Goal: Task Accomplishment & Management: Use online tool/utility

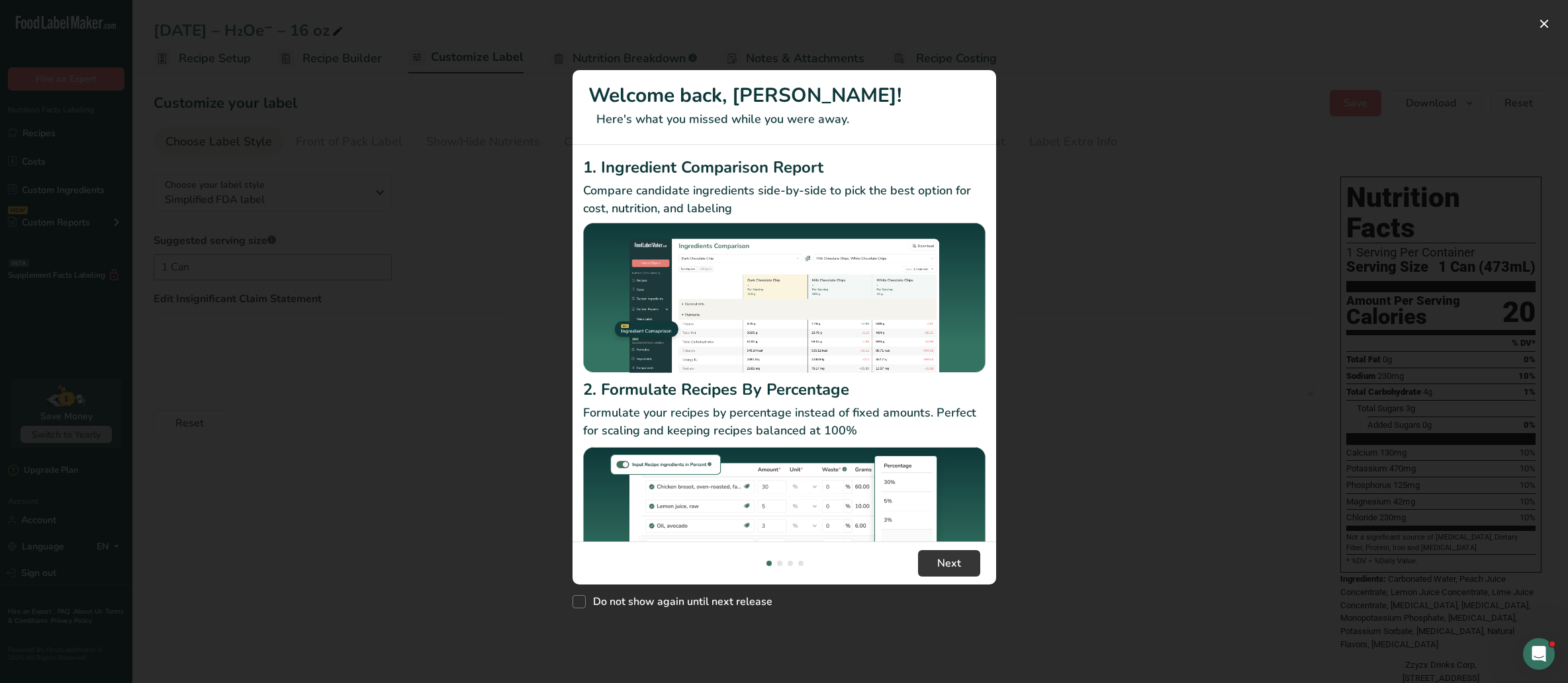
click at [1554, 34] on div "New Features" at bounding box center [784, 341] width 1568 height 683
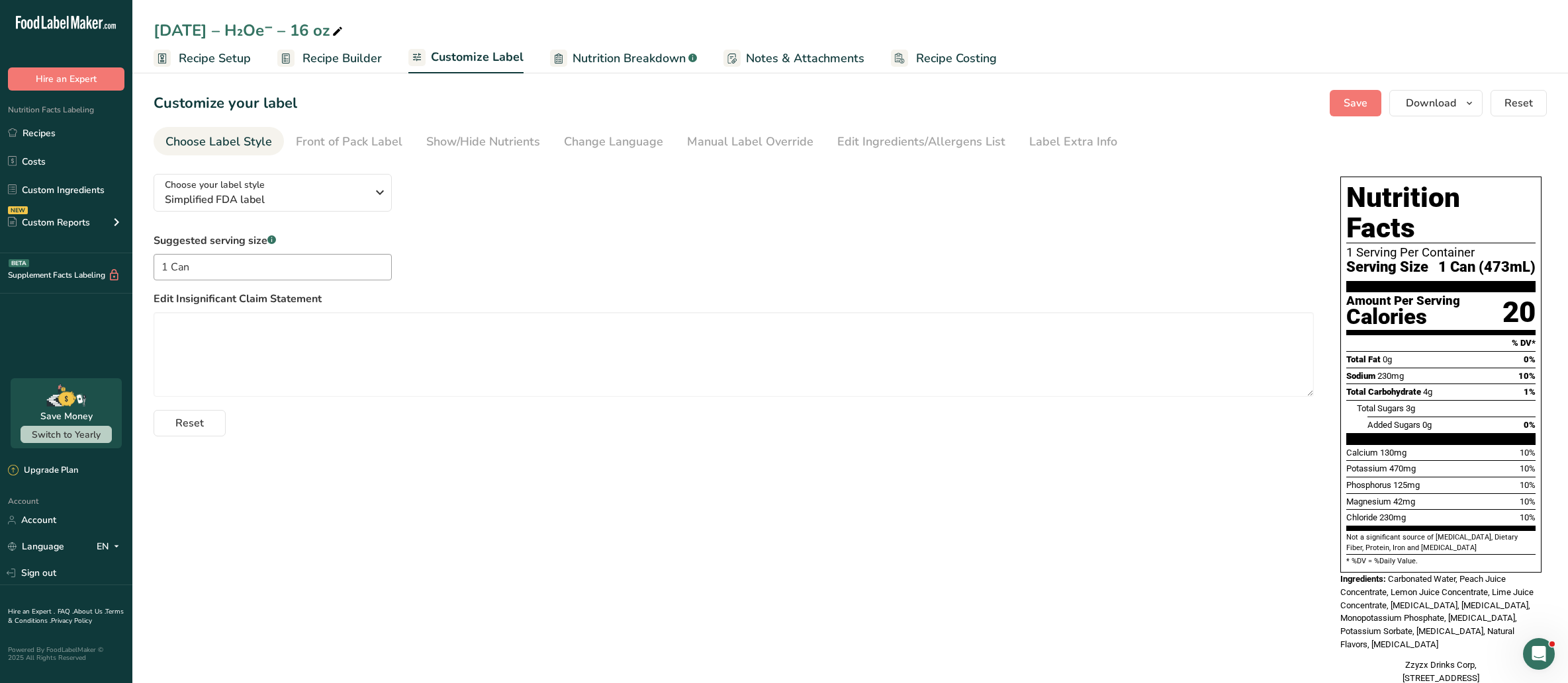
click at [314, 56] on span "Recipe Builder" at bounding box center [341, 58] width 79 height 18
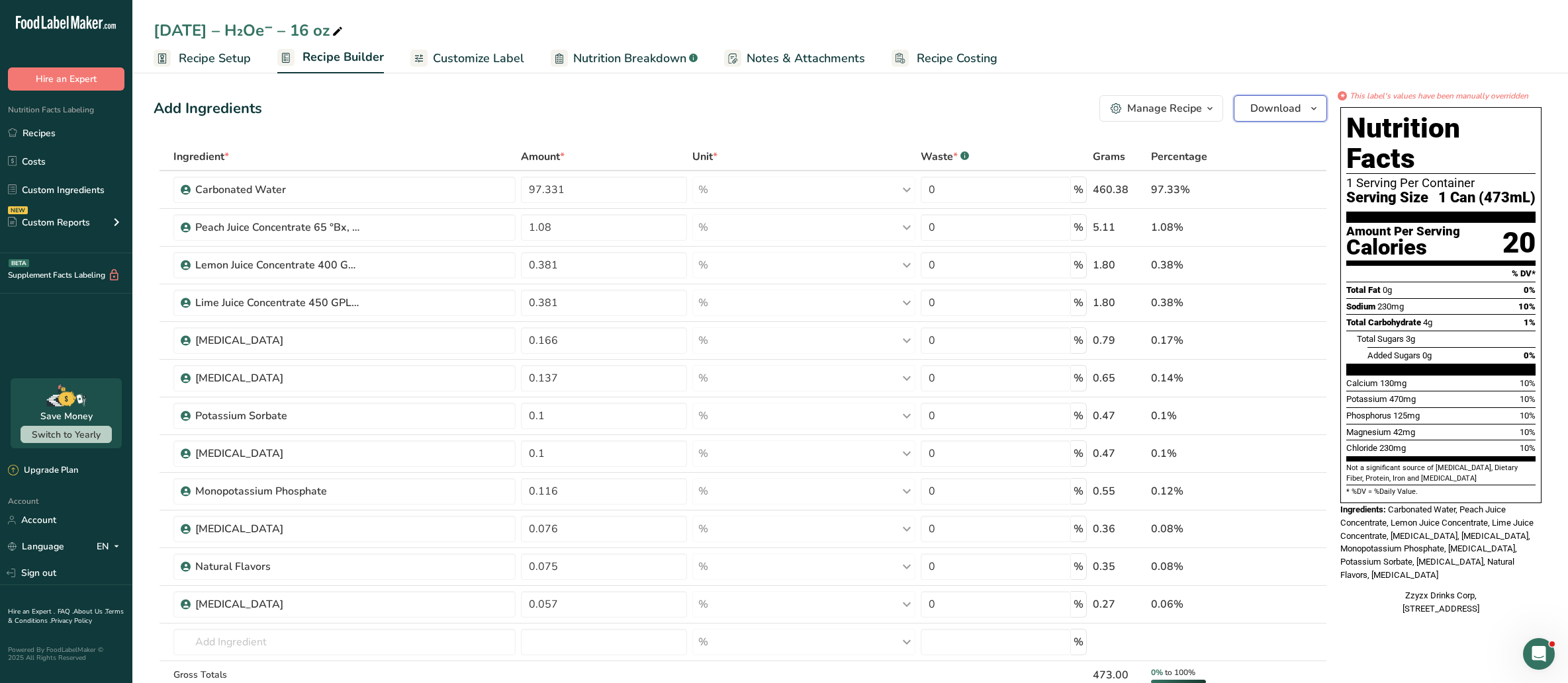
click at [1278, 116] on span "Download" at bounding box center [1275, 109] width 50 height 16
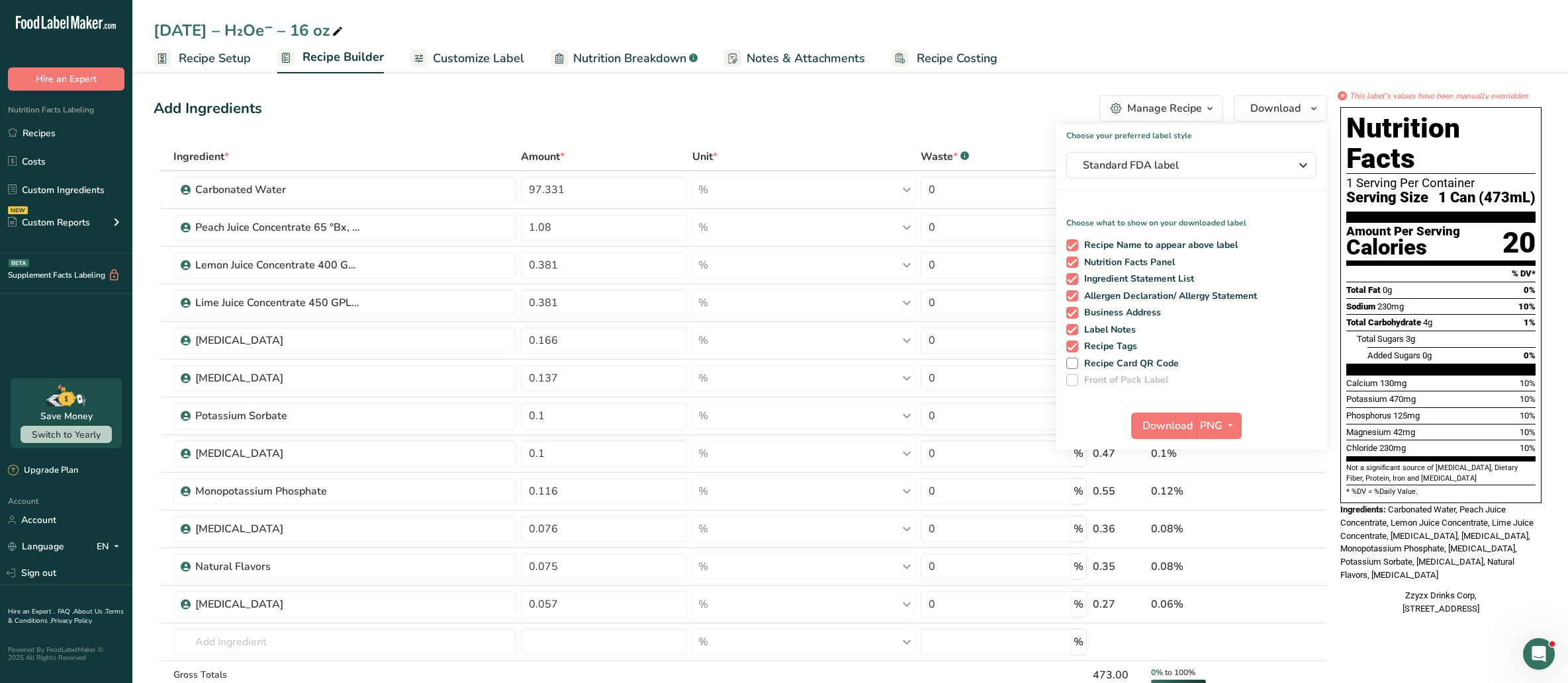
click at [875, 96] on div "Add Ingredients Manage Recipe Delete Recipe Duplicate Recipe Scale Recipe Save …" at bounding box center [740, 108] width 1173 height 26
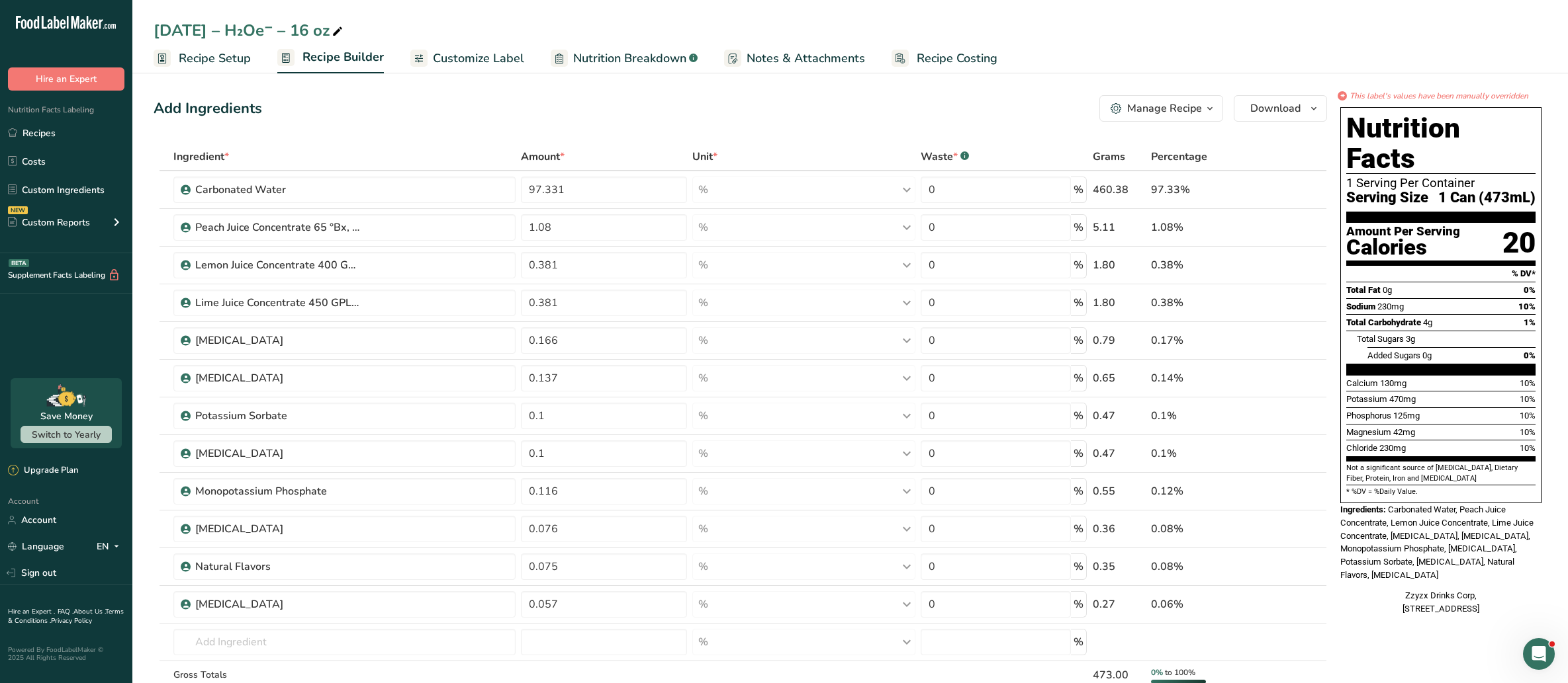
scroll to position [2, 0]
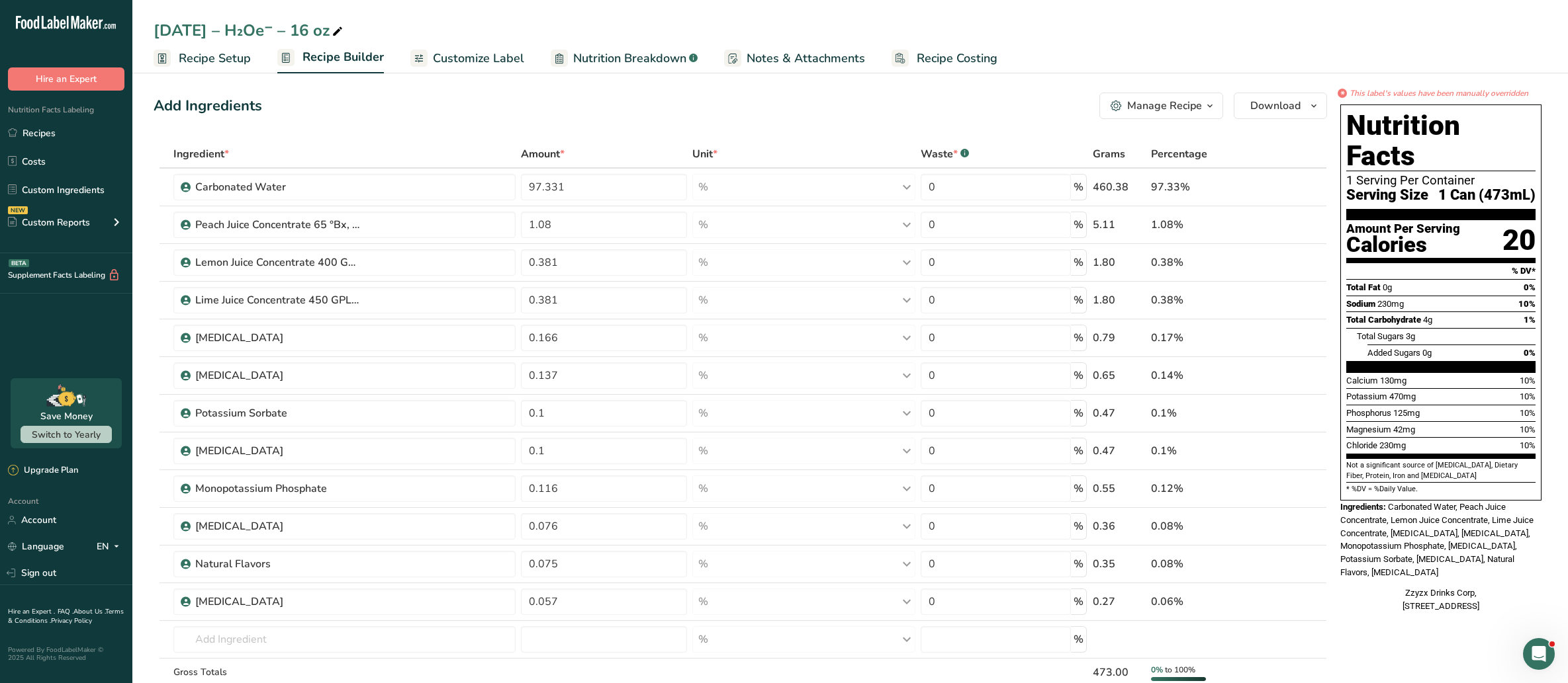
click at [654, 67] on link "Nutrition Breakdown .a-a{fill:#347362;}.b-a{fill:#fff;}" at bounding box center [624, 58] width 147 height 30
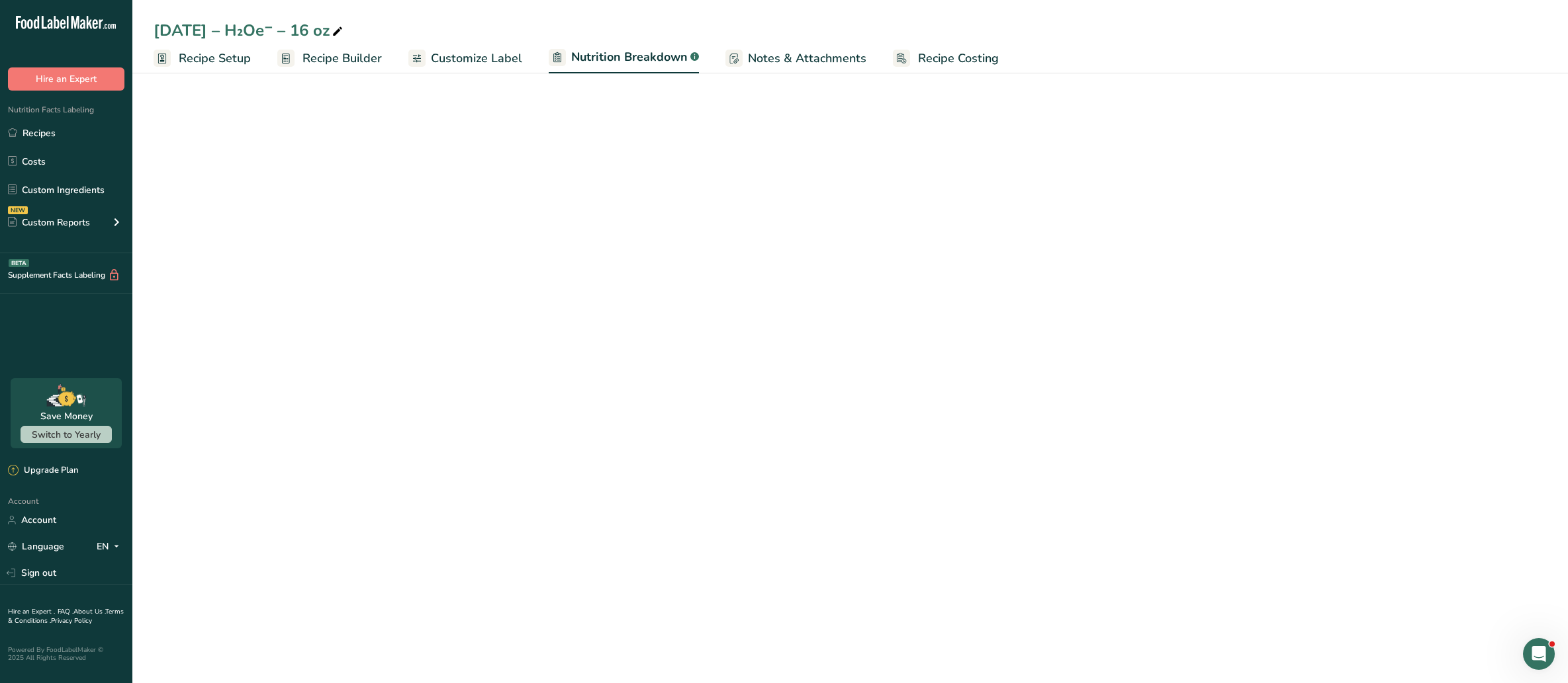
select select "Calories"
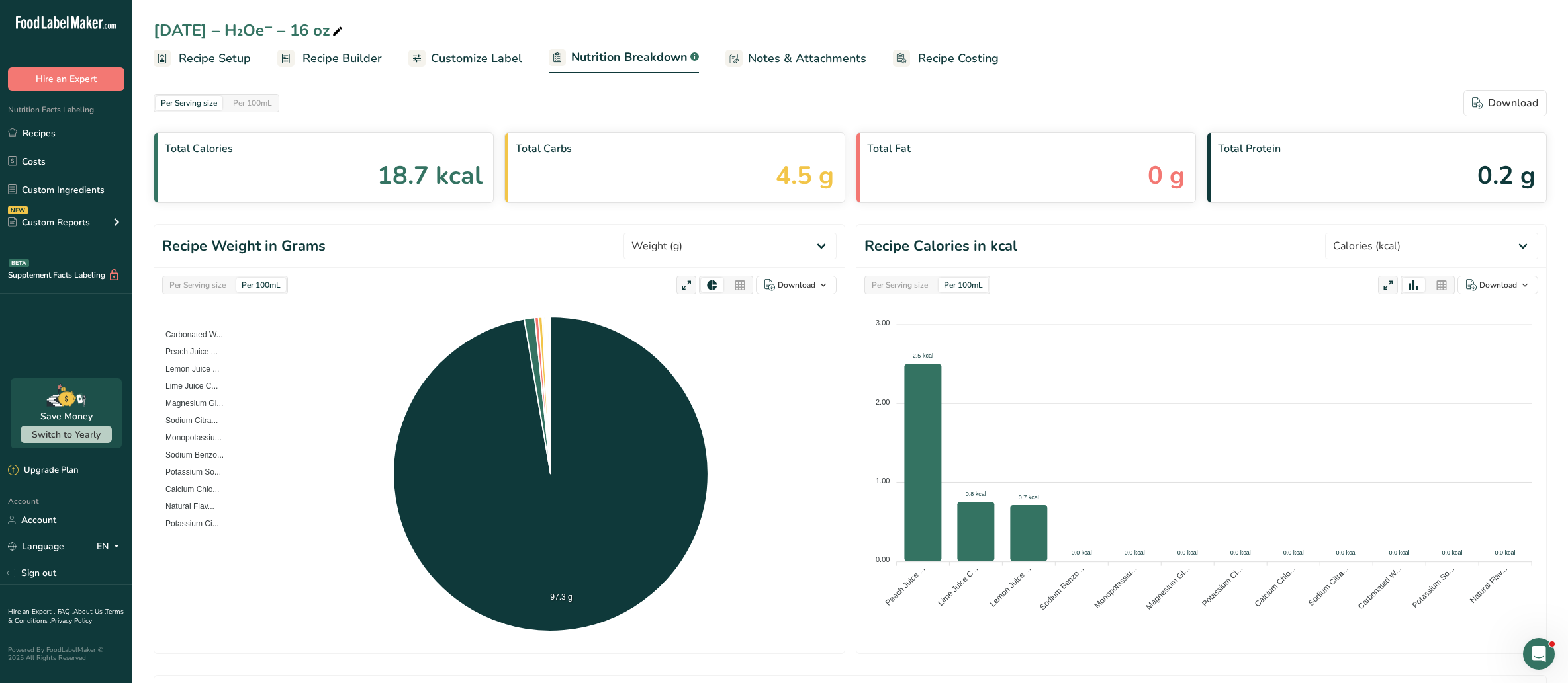
click at [490, 56] on span "Customize Label" at bounding box center [476, 58] width 91 height 18
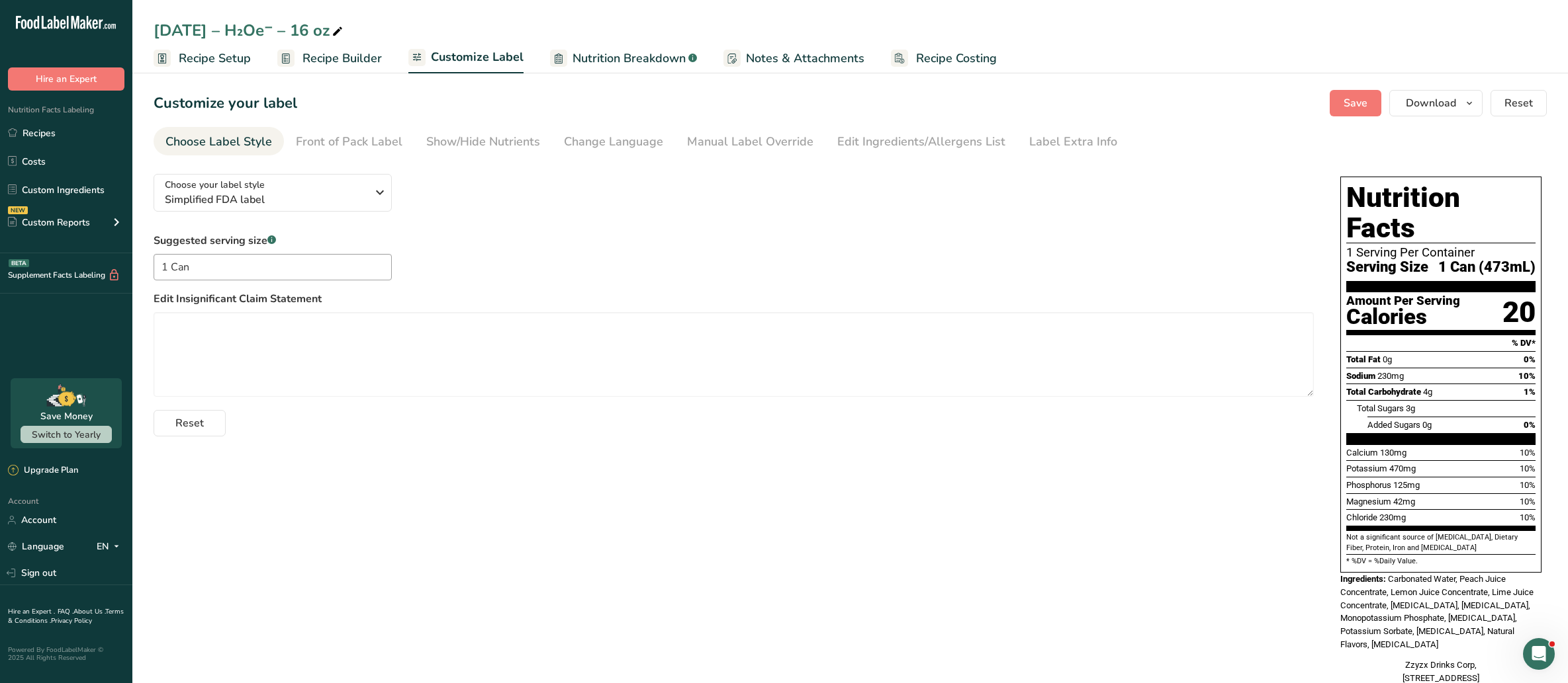
click at [766, 156] on section "Customize your label Save Download Choose what to show on your downloaded label…" at bounding box center [850, 394] width 1435 height 651
click at [766, 151] on link "Manual Label Override" at bounding box center [750, 141] width 126 height 30
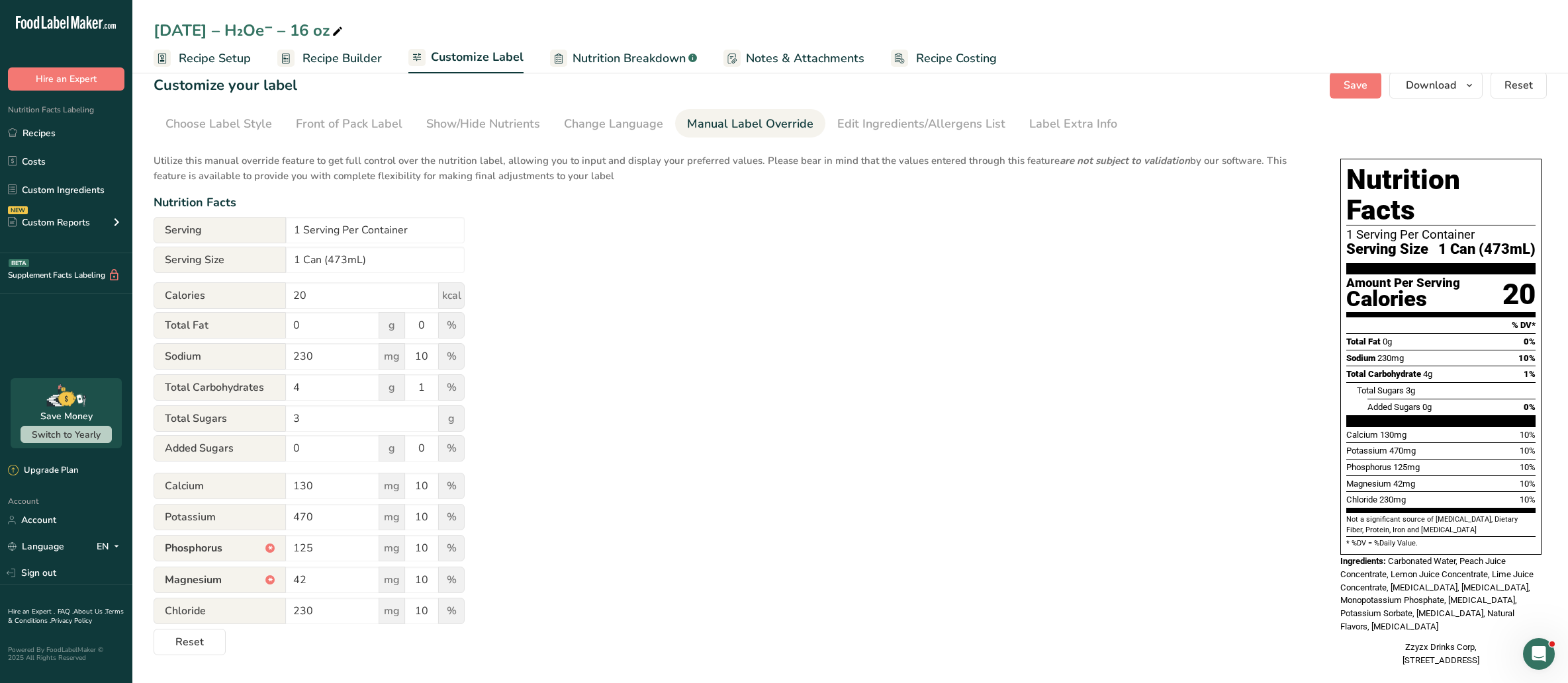
scroll to position [18, 0]
click at [218, 639] on button "Reset" at bounding box center [189, 641] width 72 height 26
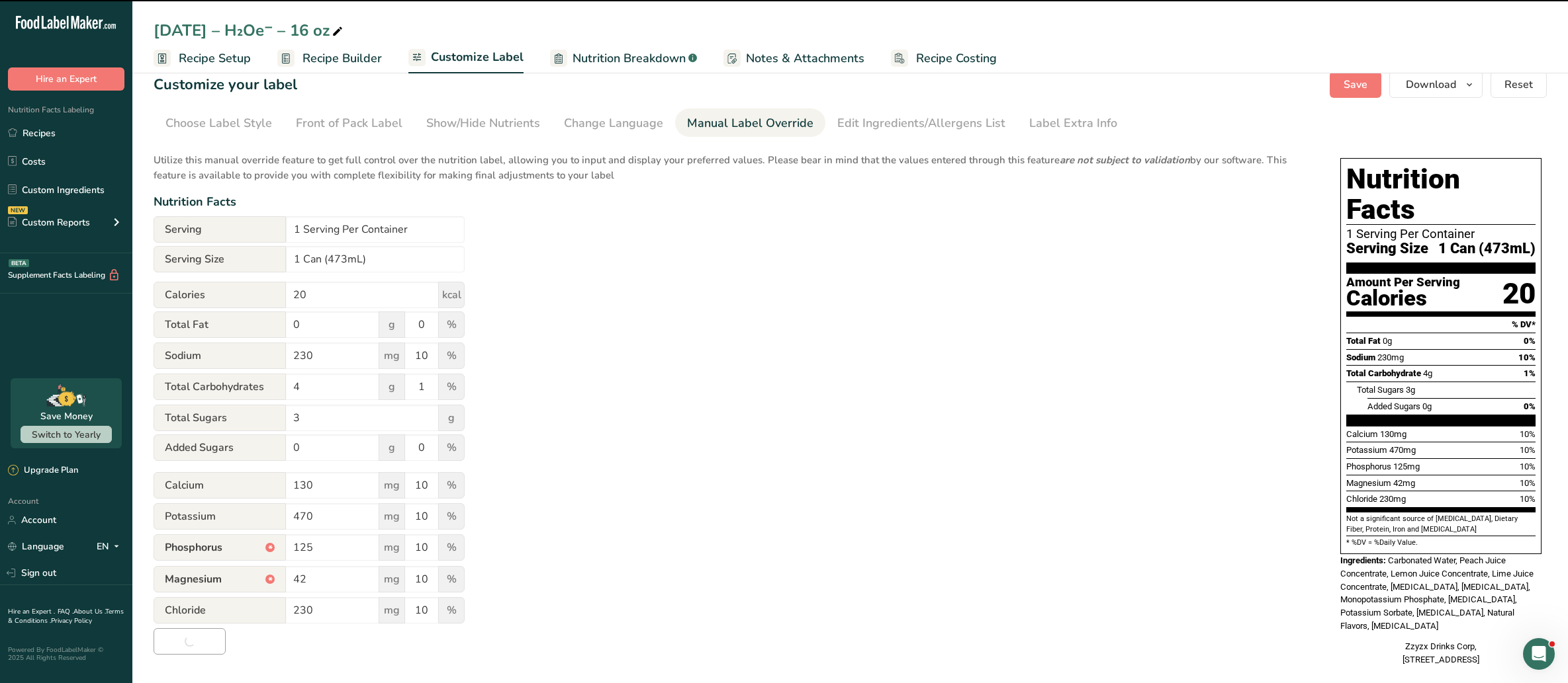
type input "130"
type input "40"
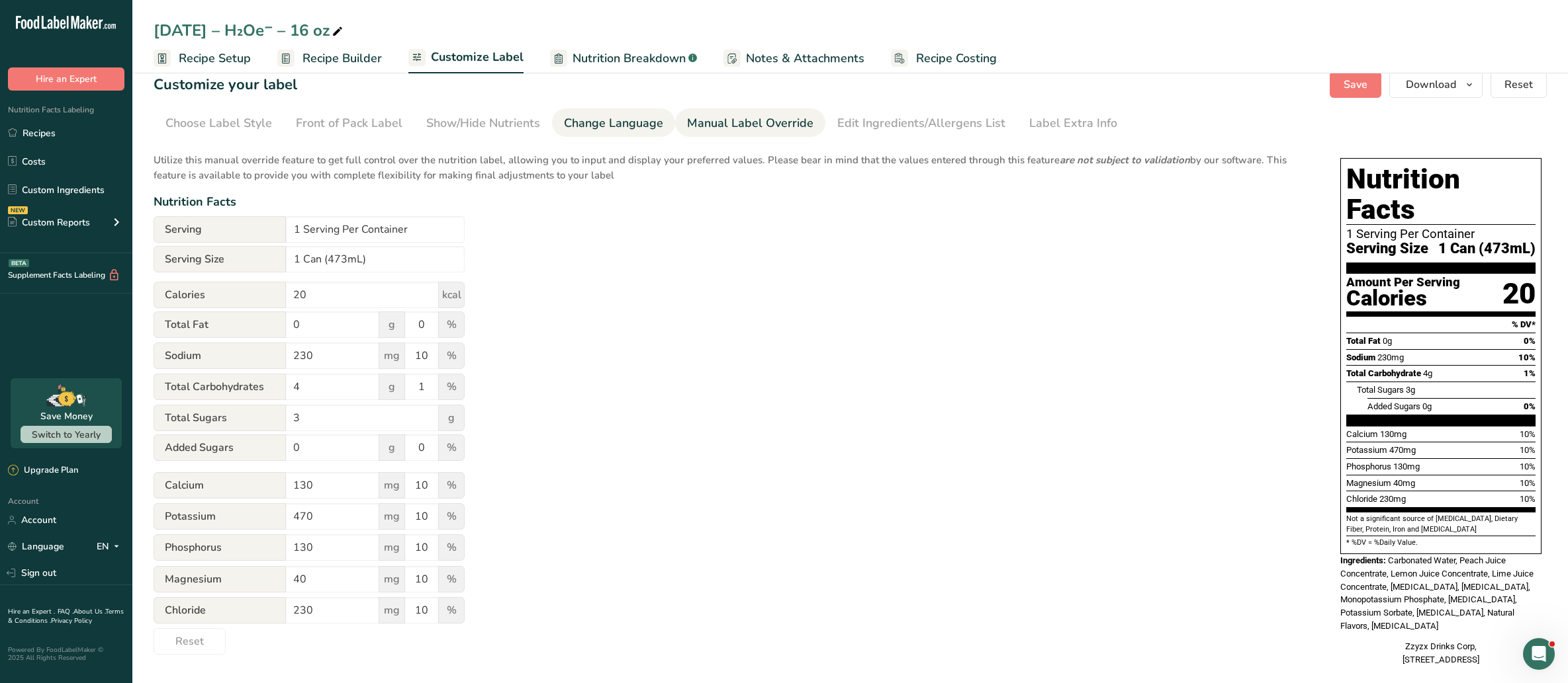
click at [619, 114] on div "Change Language" at bounding box center [613, 123] width 99 height 18
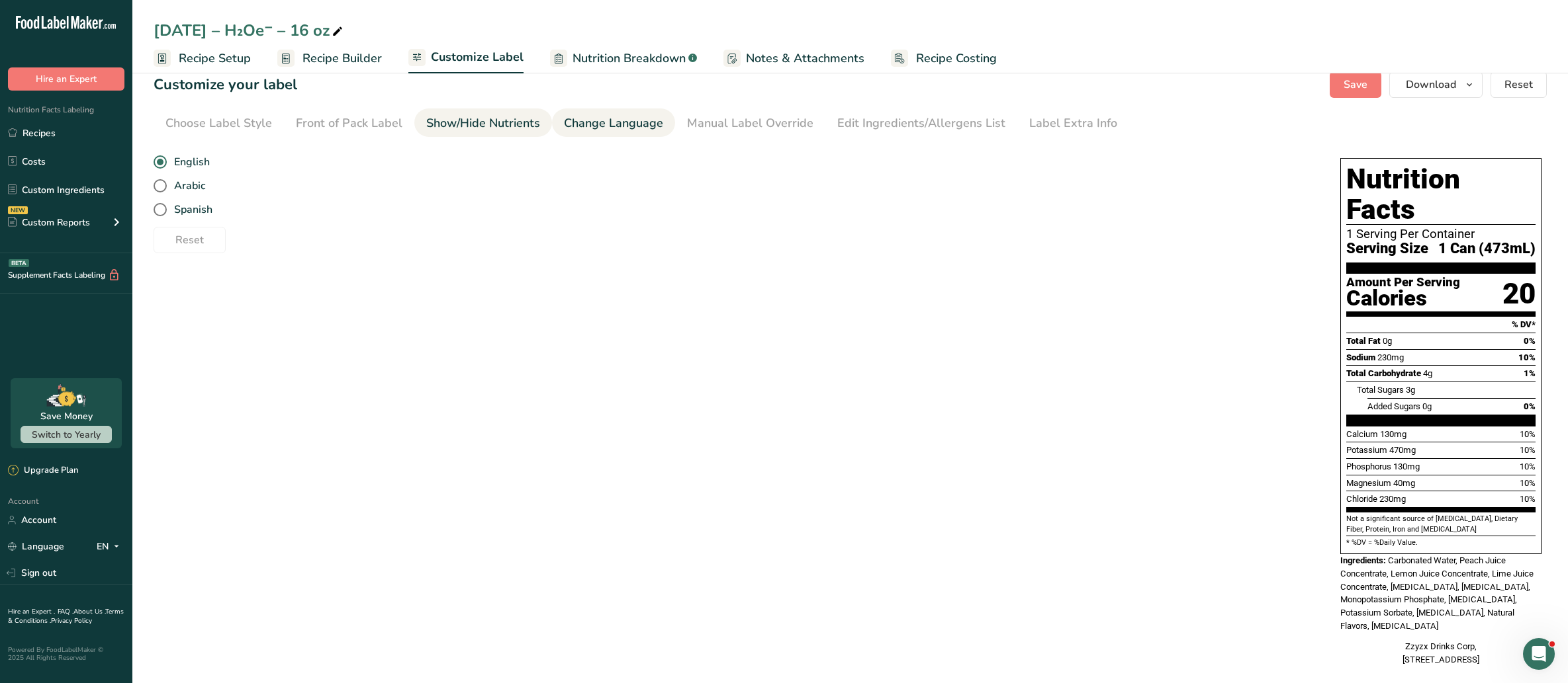
click at [506, 125] on div "Show/Hide Nutrients" at bounding box center [483, 123] width 113 height 18
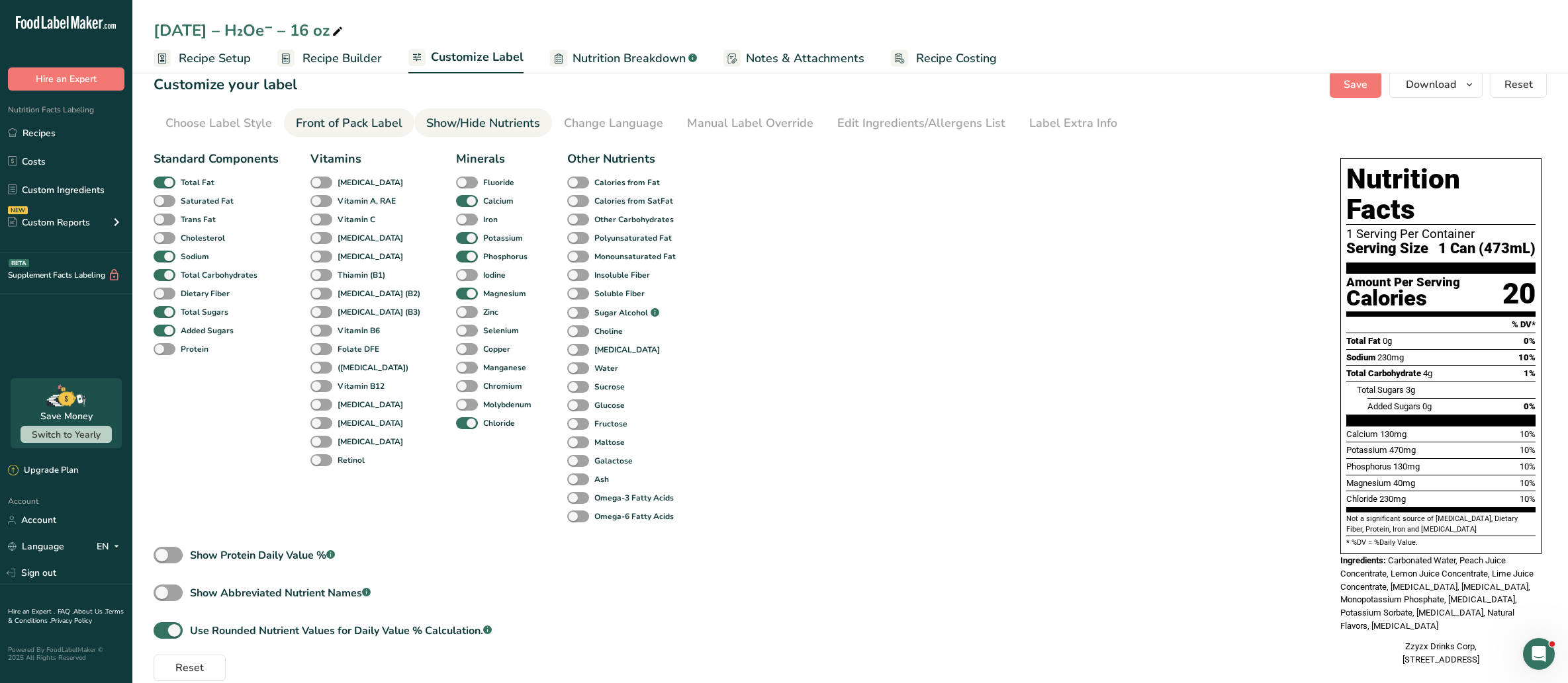
click at [388, 109] on link "Front of Pack Label" at bounding box center [348, 123] width 106 height 30
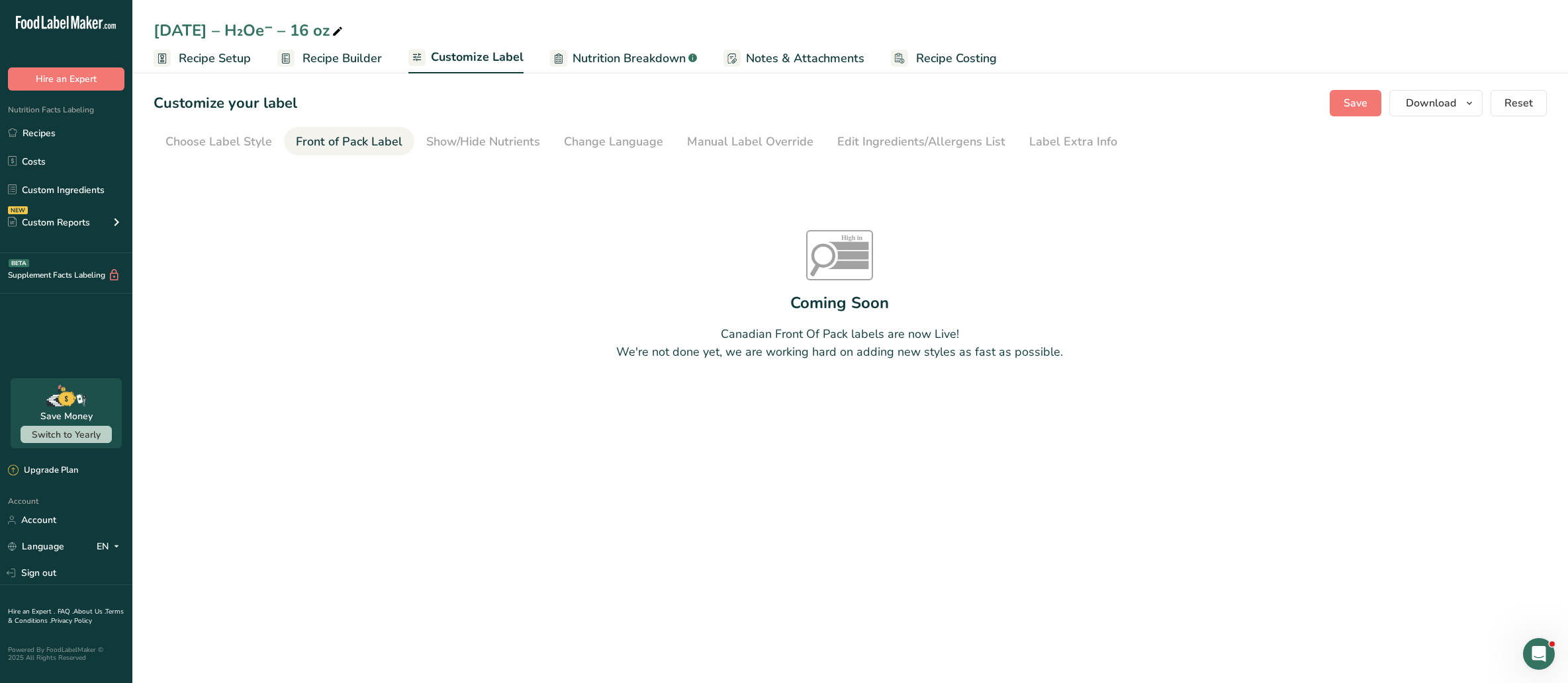
click at [572, 50] on span "Nutrition Breakdown" at bounding box center [629, 58] width 113 height 18
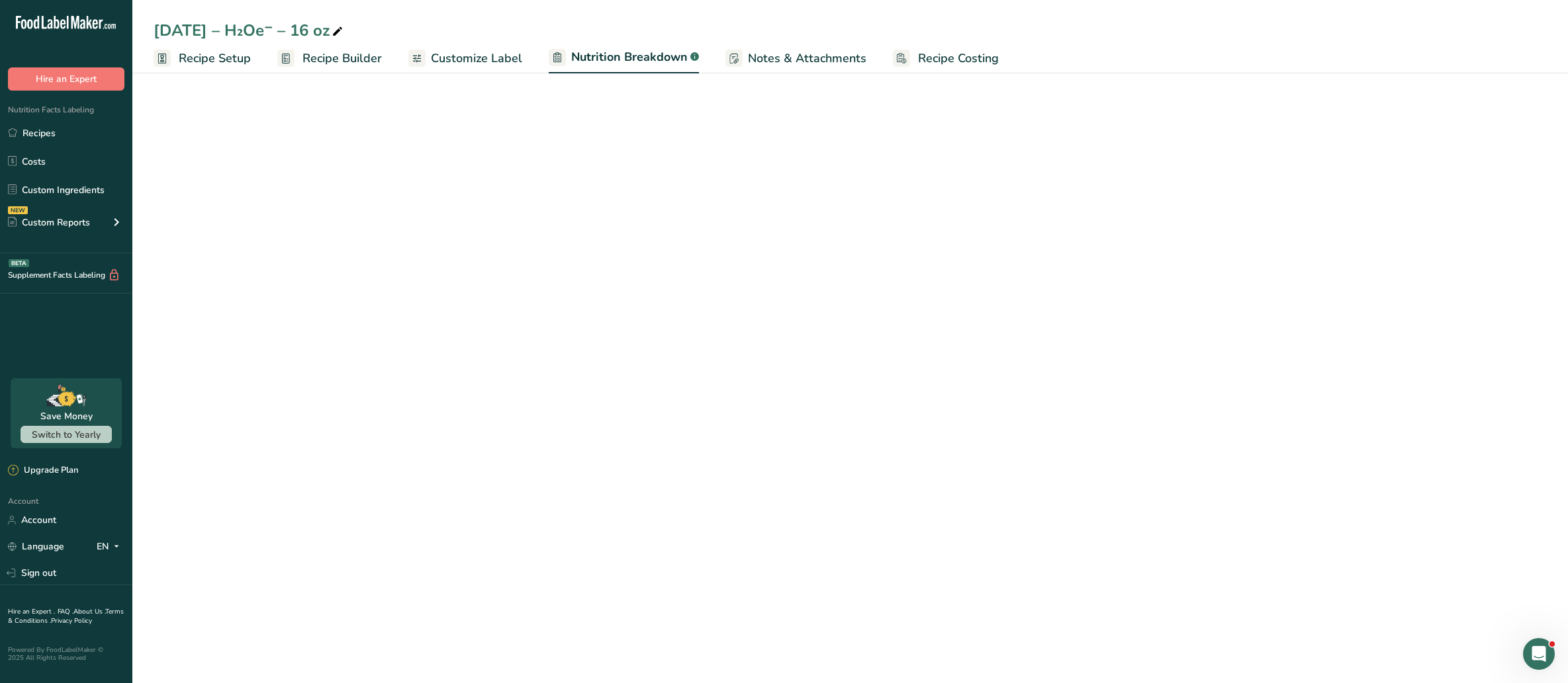
select select "Calories"
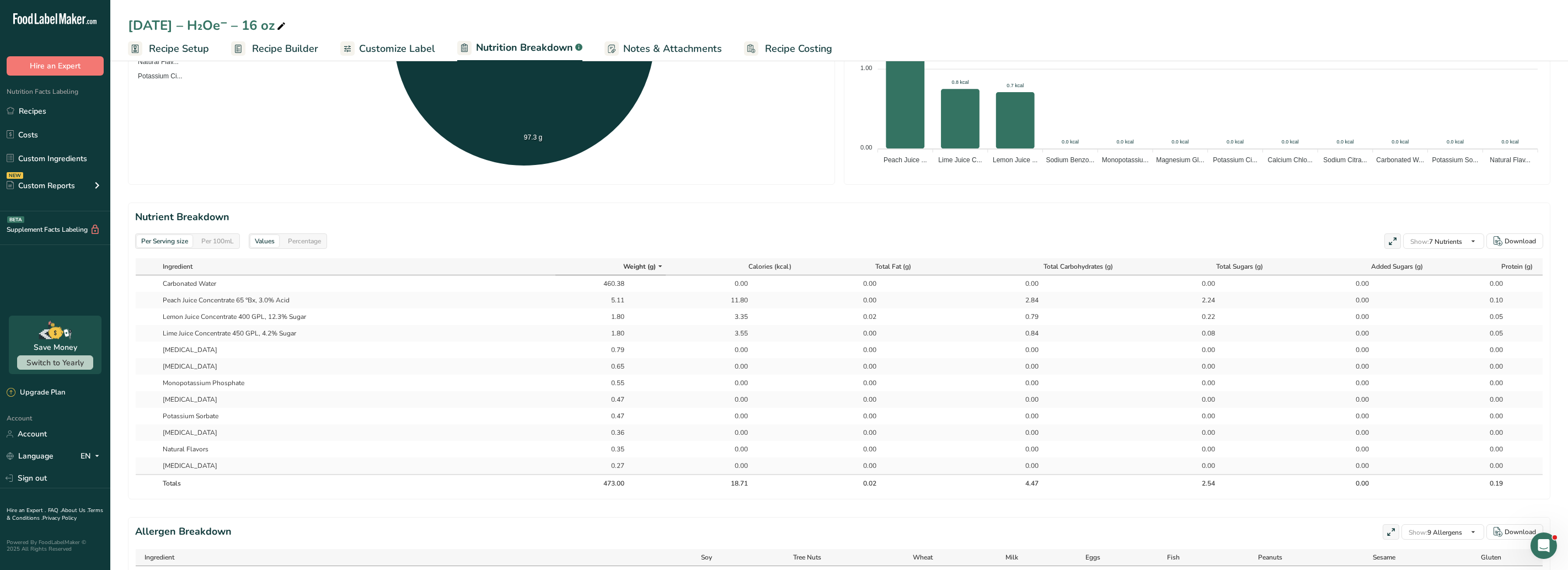
scroll to position [365, 0]
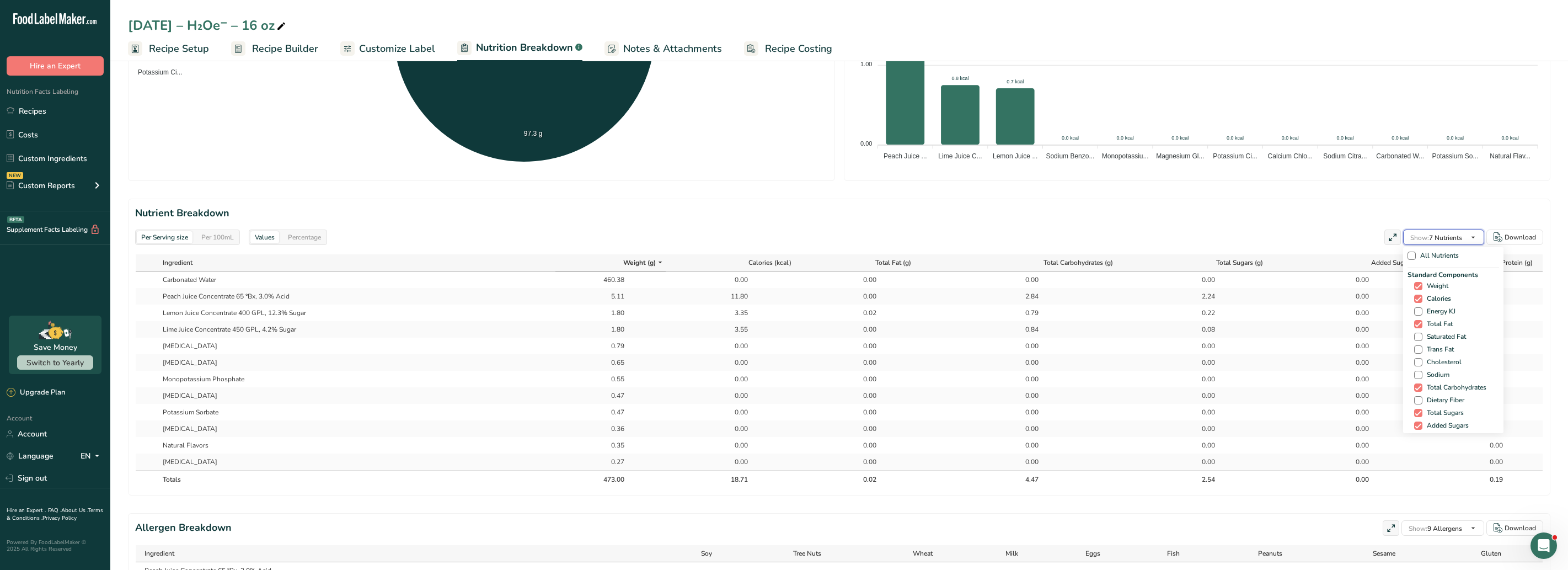
click at [1306, 241] on icon "button" at bounding box center [1473, 237] width 9 height 14
click at [1306, 297] on span at bounding box center [1418, 299] width 8 height 8
click at [1306, 297] on input "Calories" at bounding box center [1417, 299] width 7 height 7
checkbox input "false"
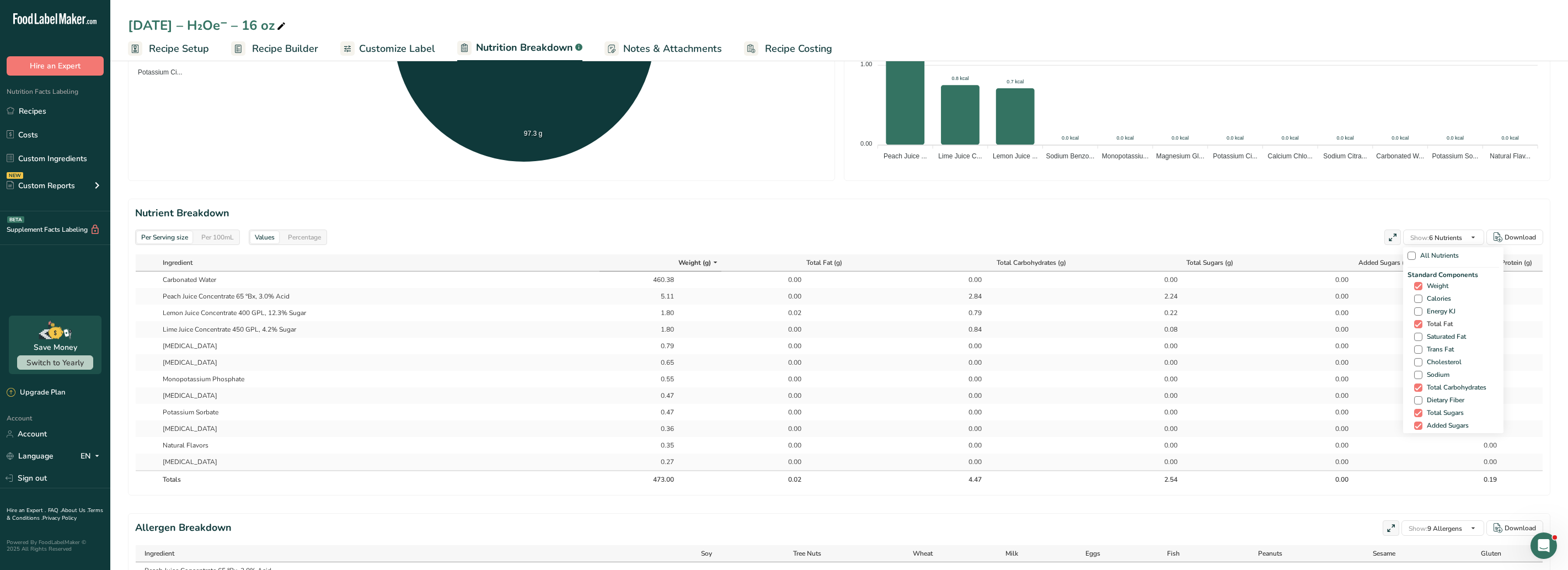
click at [1306, 321] on span at bounding box center [1418, 324] width 8 height 8
click at [1306, 321] on input "Total Fat" at bounding box center [1417, 324] width 7 height 7
checkbox input "false"
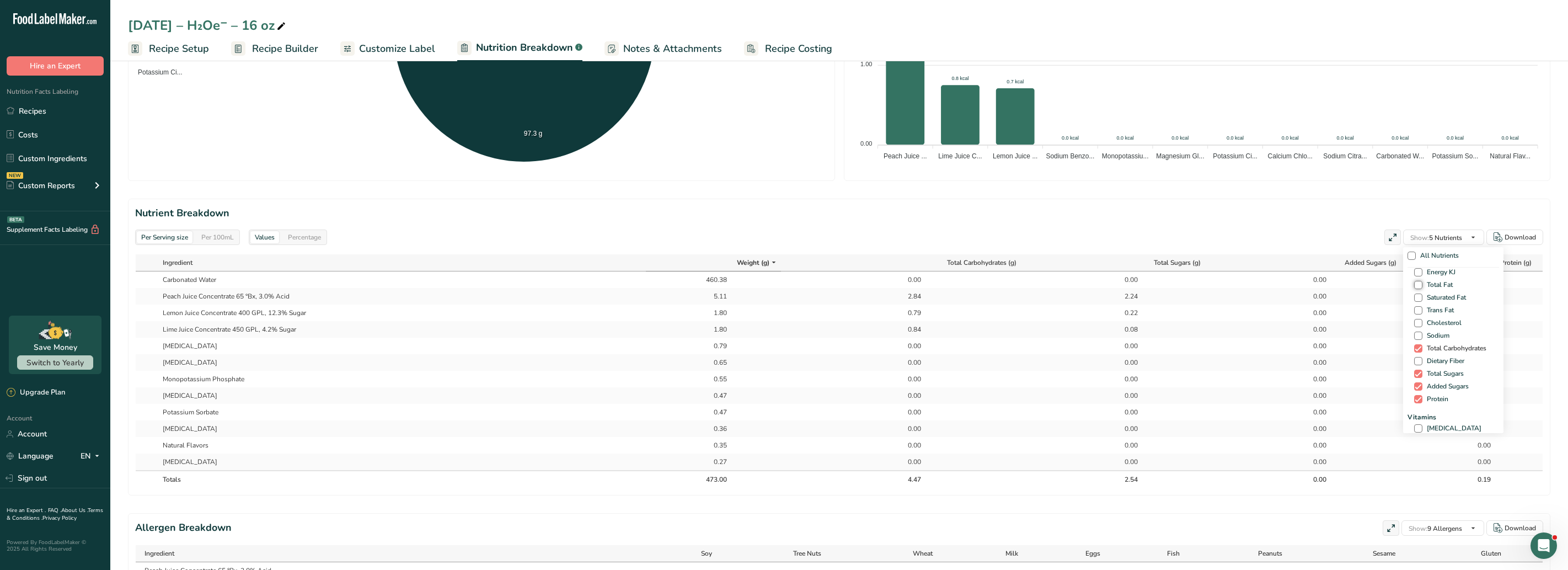
scroll to position [40, 0]
click at [1306, 371] on span at bounding box center [1418, 373] width 8 height 8
click at [1306, 371] on input "Total Sugars" at bounding box center [1417, 373] width 7 height 7
checkbox input "false"
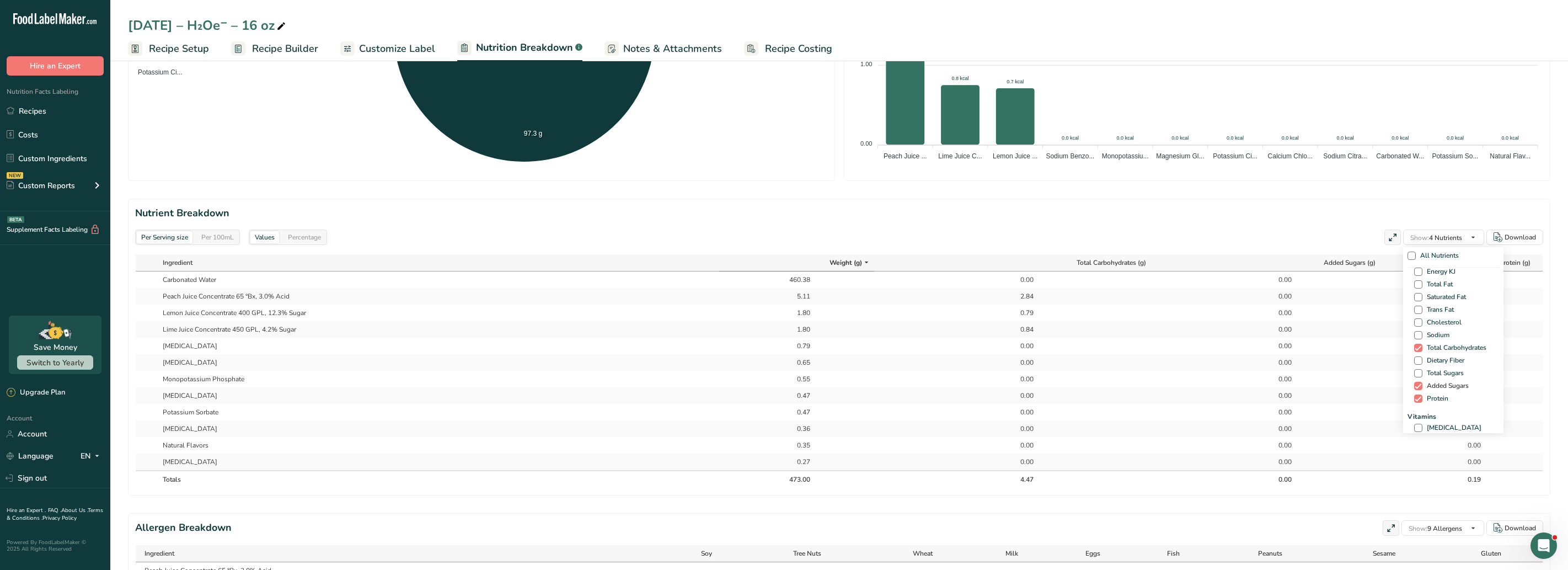
click at [1306, 385] on span at bounding box center [1418, 386] width 8 height 8
click at [1306, 385] on input "Added Sugars" at bounding box center [1417, 386] width 7 height 7
checkbox input "false"
click at [1306, 344] on span at bounding box center [1418, 348] width 8 height 8
click at [1306, 345] on input "Total Carbohydrates" at bounding box center [1417, 348] width 7 height 7
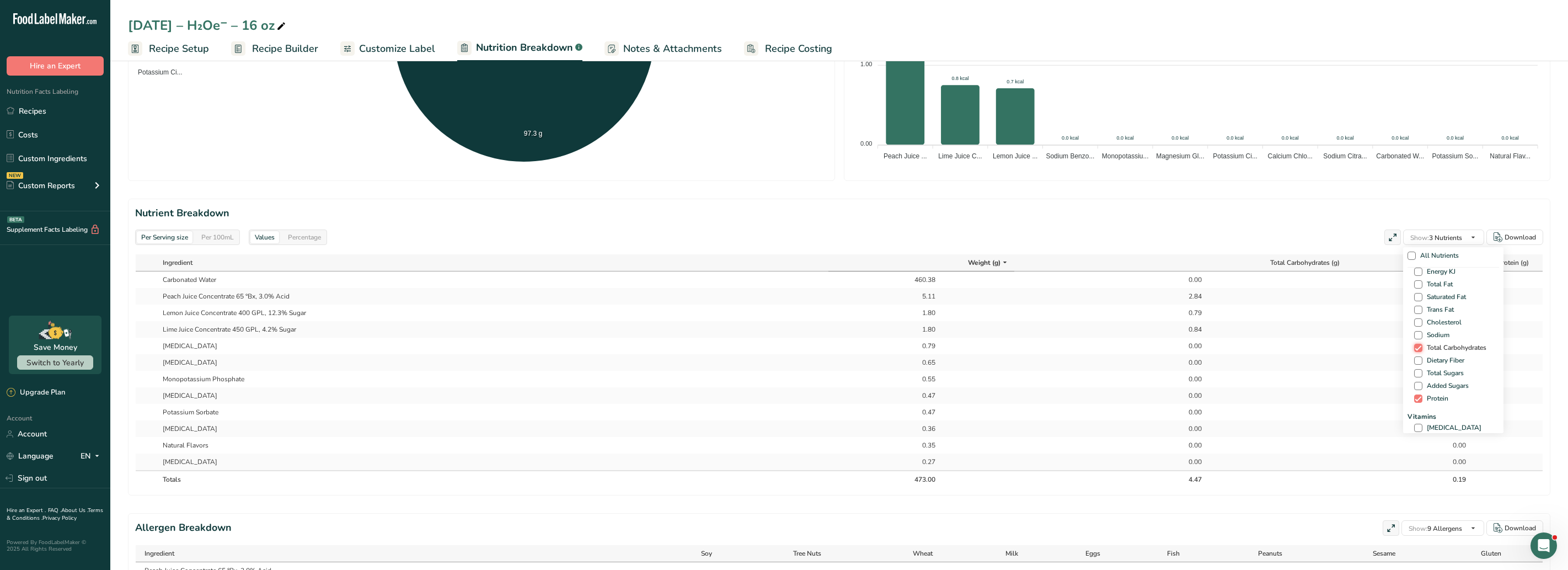
checkbox input "false"
click at [1306, 395] on span at bounding box center [1418, 399] width 8 height 8
click at [1306, 395] on input "Protein" at bounding box center [1417, 399] width 7 height 7
checkbox input "false"
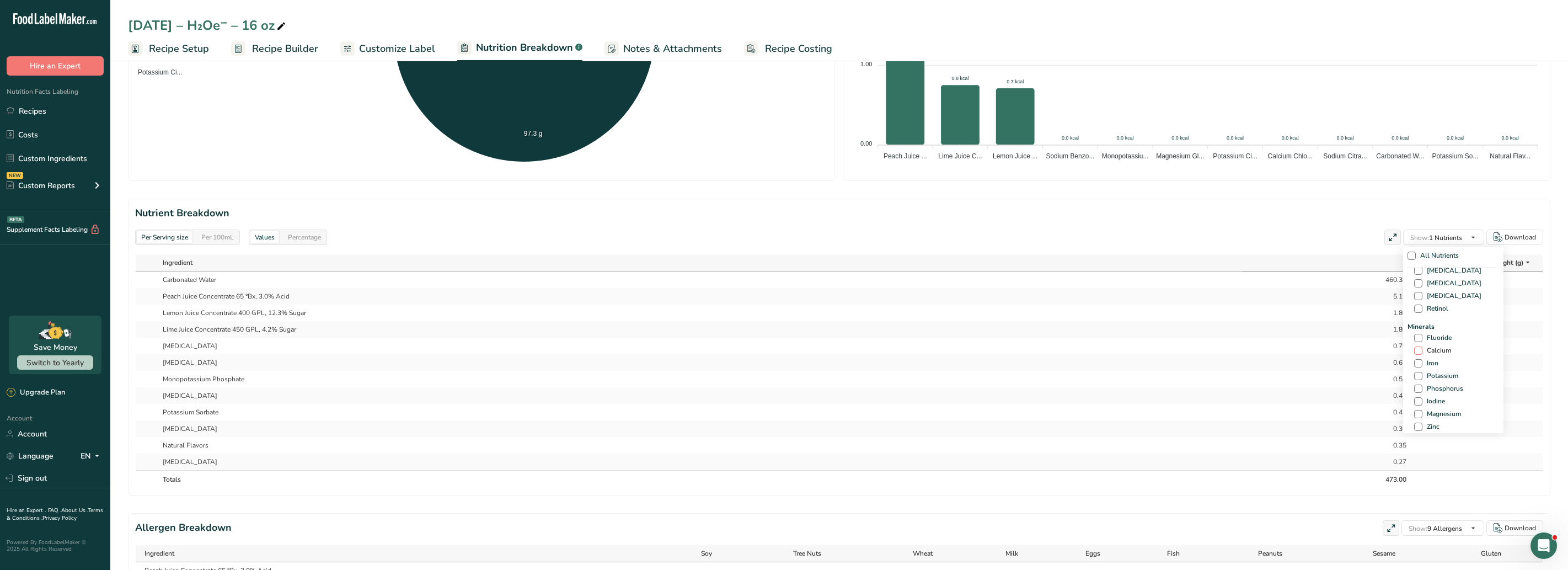
click at [1306, 352] on span at bounding box center [1418, 351] width 8 height 8
click at [1306, 352] on input "Calcium" at bounding box center [1417, 351] width 7 height 7
checkbox input "true"
click at [1306, 377] on span at bounding box center [1418, 376] width 8 height 8
click at [1306, 377] on input "Potassium" at bounding box center [1417, 376] width 7 height 7
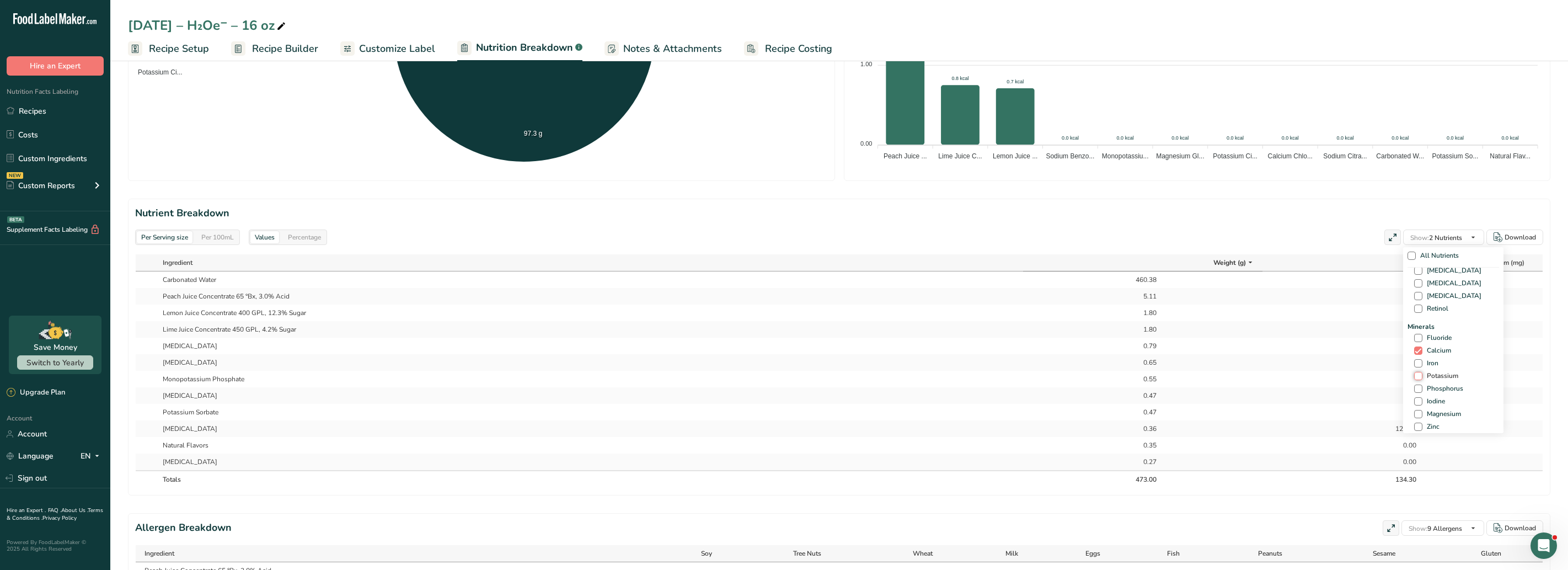
checkbox input "true"
click at [1306, 393] on div "Minerals Fluoride Calcium Iron Potassium Phosphorus Iodine Magnesium Zinc Selen…" at bounding box center [1453, 416] width 91 height 188
click at [1306, 390] on span at bounding box center [1418, 389] width 8 height 8
click at [1306, 390] on input "Phosphorus" at bounding box center [1417, 389] width 7 height 7
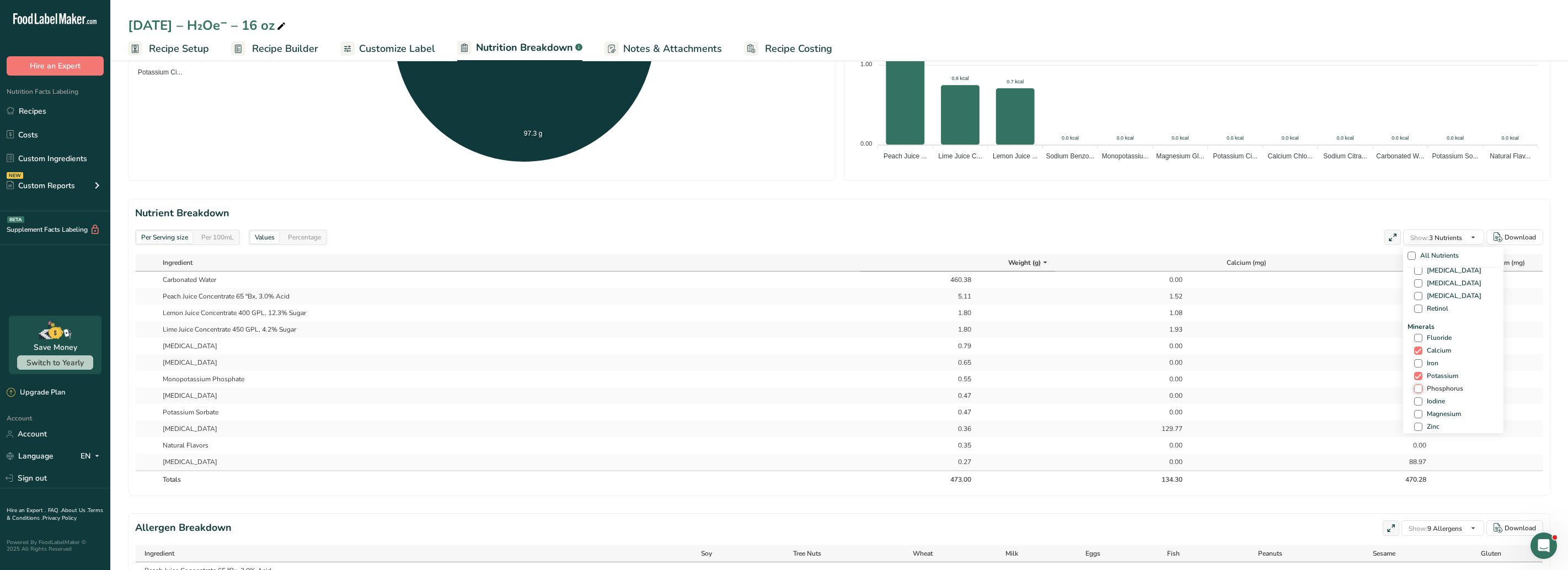
checkbox input "true"
click at [1306, 415] on span at bounding box center [1418, 414] width 8 height 8
click at [1306, 415] on input "Magnesium" at bounding box center [1417, 414] width 7 height 7
checkbox input "true"
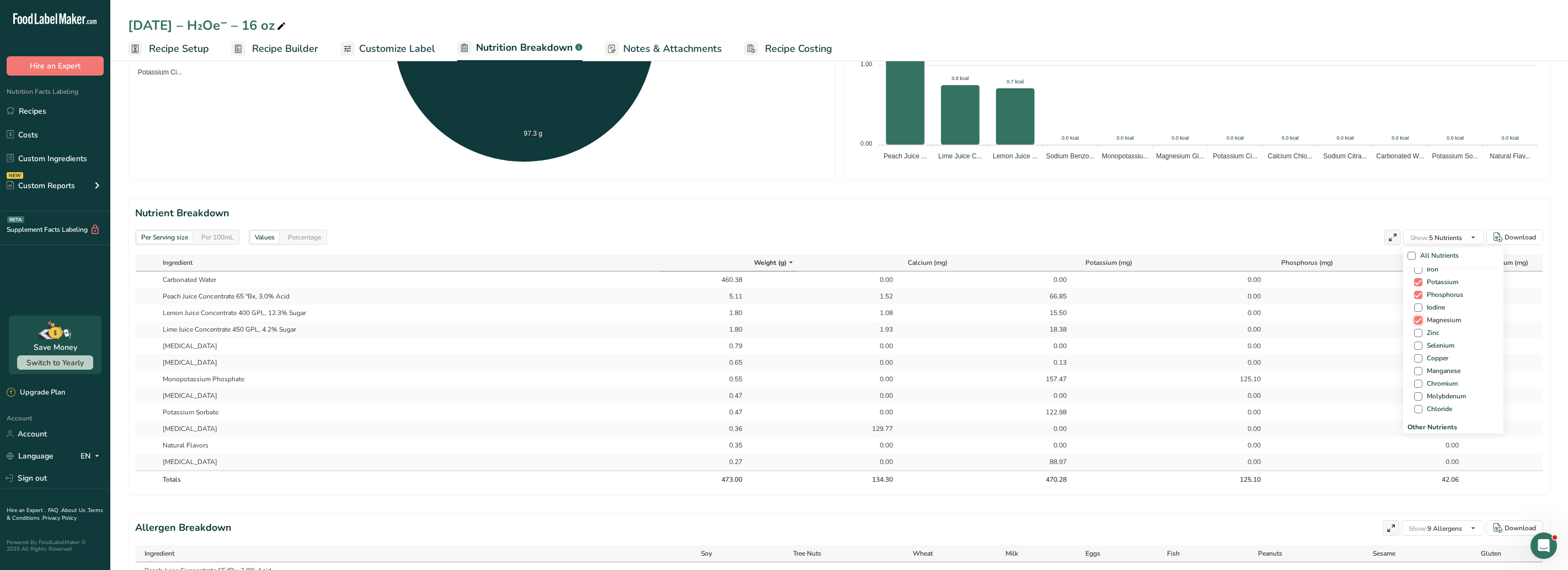
scroll to position [447, 0]
click at [1306, 405] on span at bounding box center [1418, 405] width 8 height 8
click at [1306, 405] on input "Chloride" at bounding box center [1417, 405] width 7 height 7
checkbox input "true"
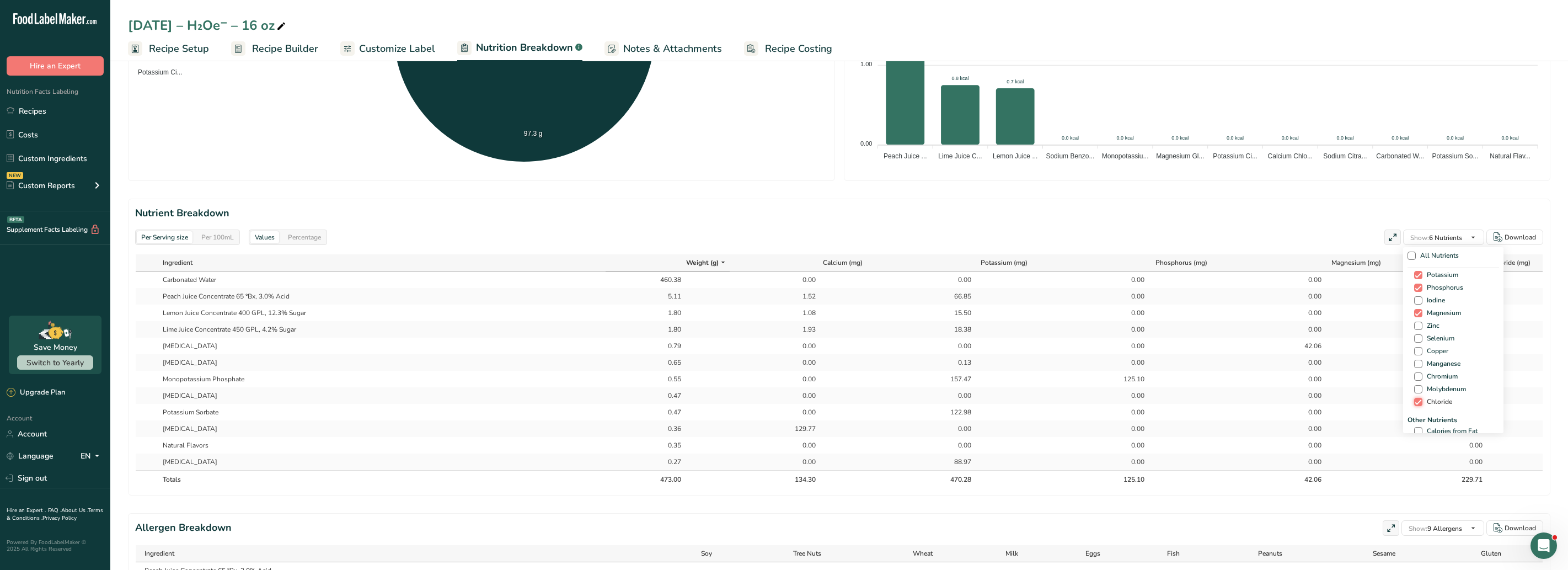
scroll to position [451, 0]
click at [1306, 242] on span "Show: 6 Nutrients" at bounding box center [1436, 237] width 52 height 13
click at [1306, 370] on span at bounding box center [1418, 374] width 8 height 8
click at [1306, 371] on input "Sodium" at bounding box center [1417, 374] width 7 height 7
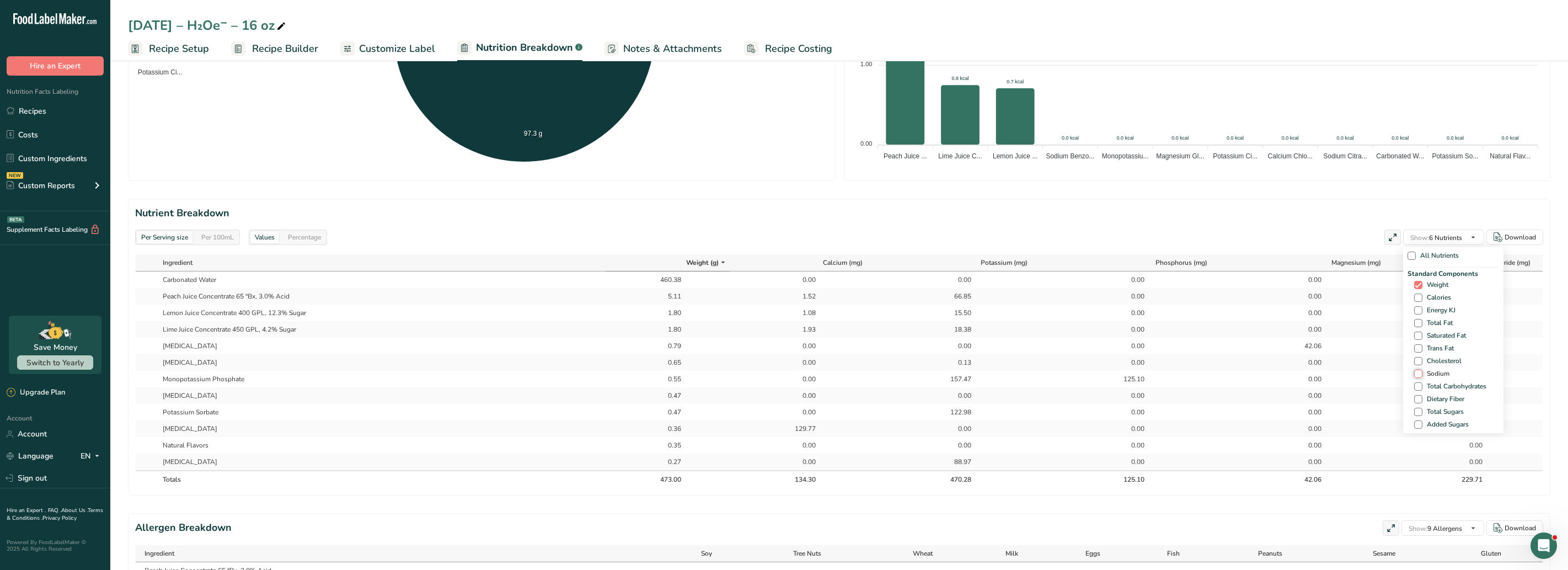
checkbox input "true"
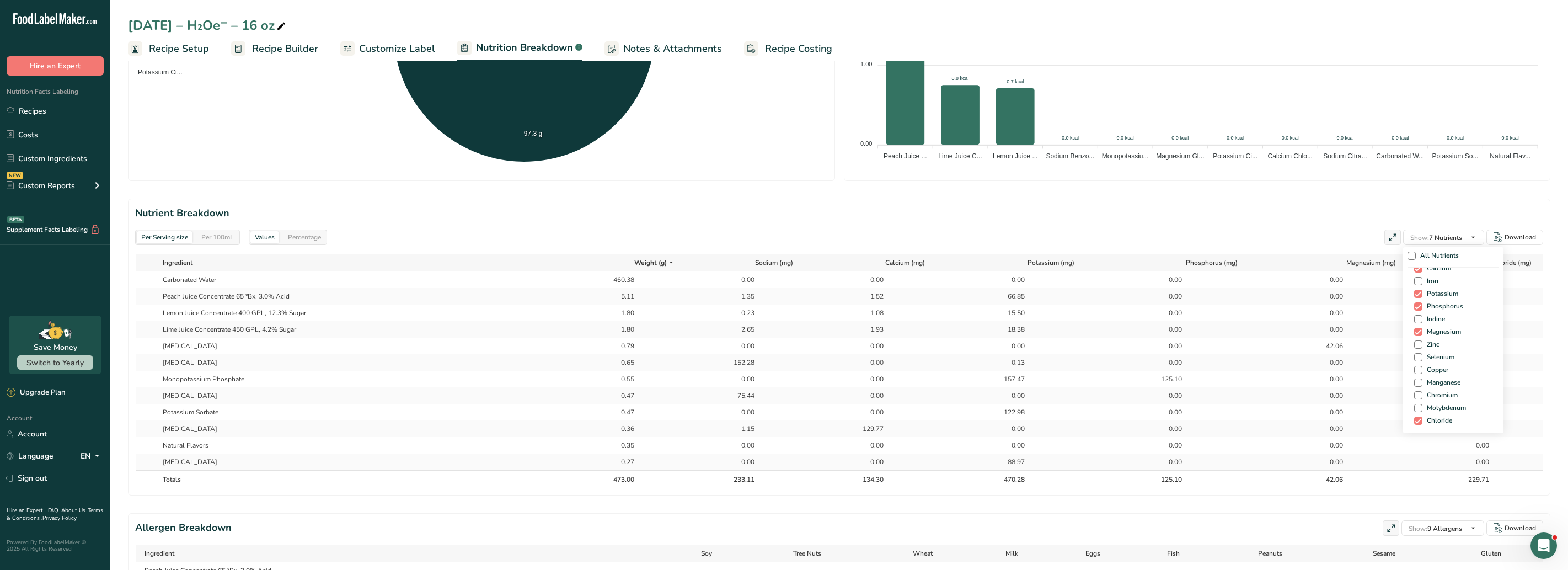
scroll to position [435, 0]
click at [1226, 207] on h2 "Nutrient Breakdown" at bounding box center [839, 213] width 1408 height 15
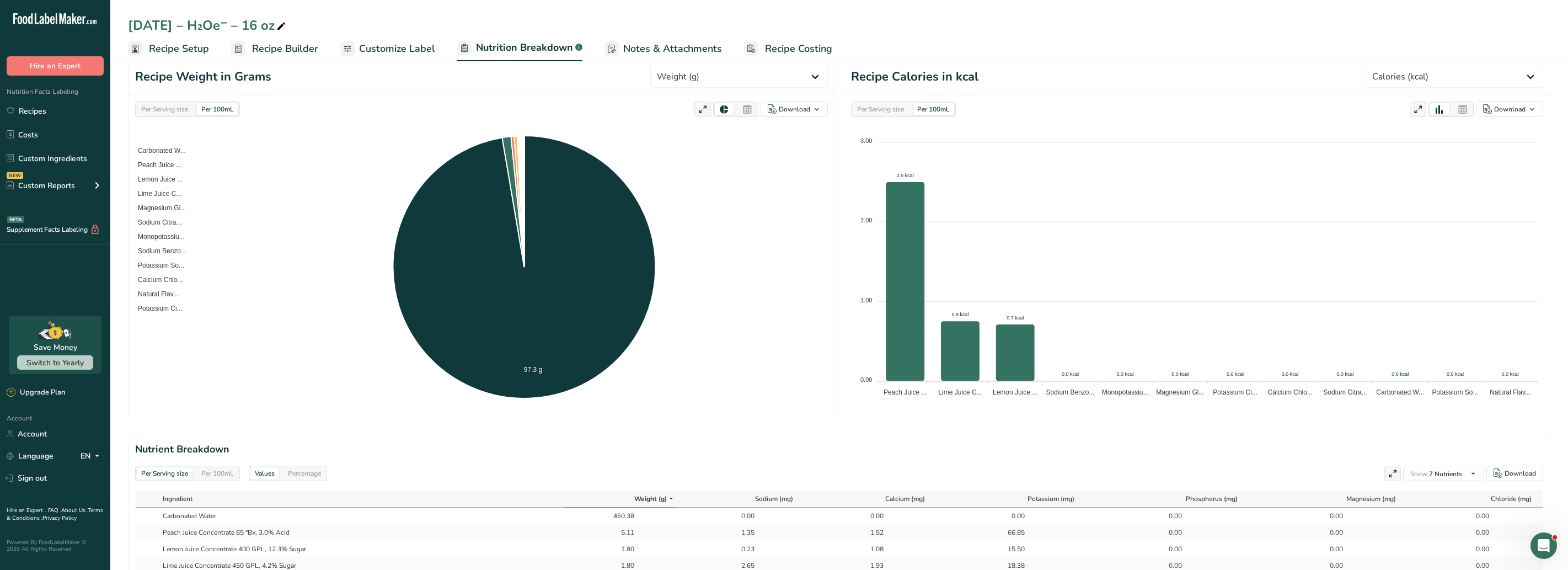
scroll to position [0, 0]
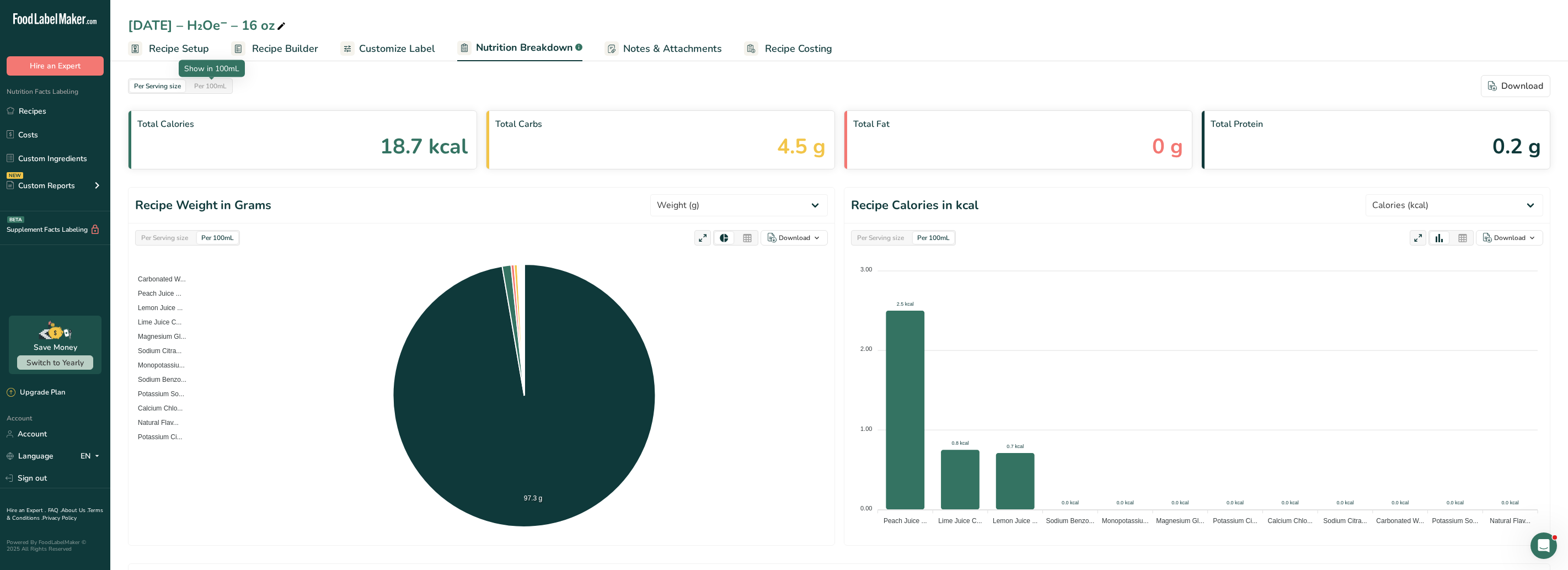
click at [200, 81] on div "Per 100mL" at bounding box center [210, 86] width 41 height 12
click at [181, 83] on div "Per Serving size" at bounding box center [158, 86] width 56 height 12
click at [202, 56] on span "Recipe Setup" at bounding box center [179, 49] width 60 height 15
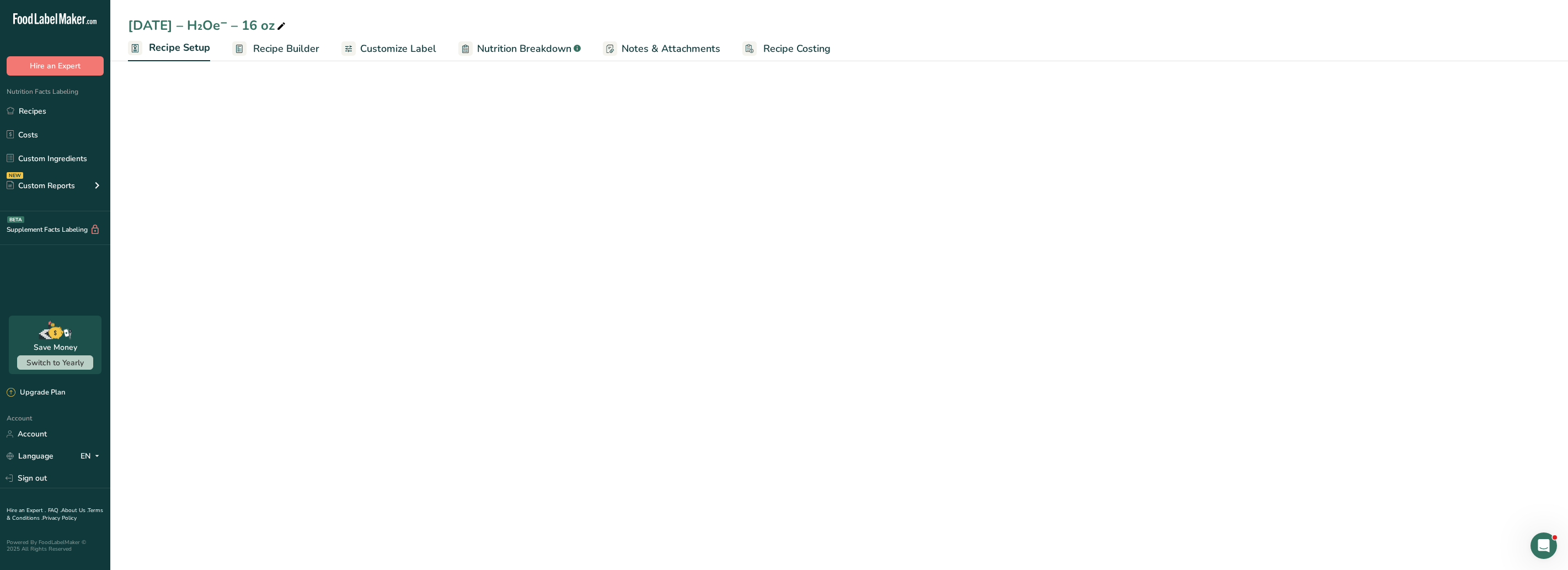
select select "22"
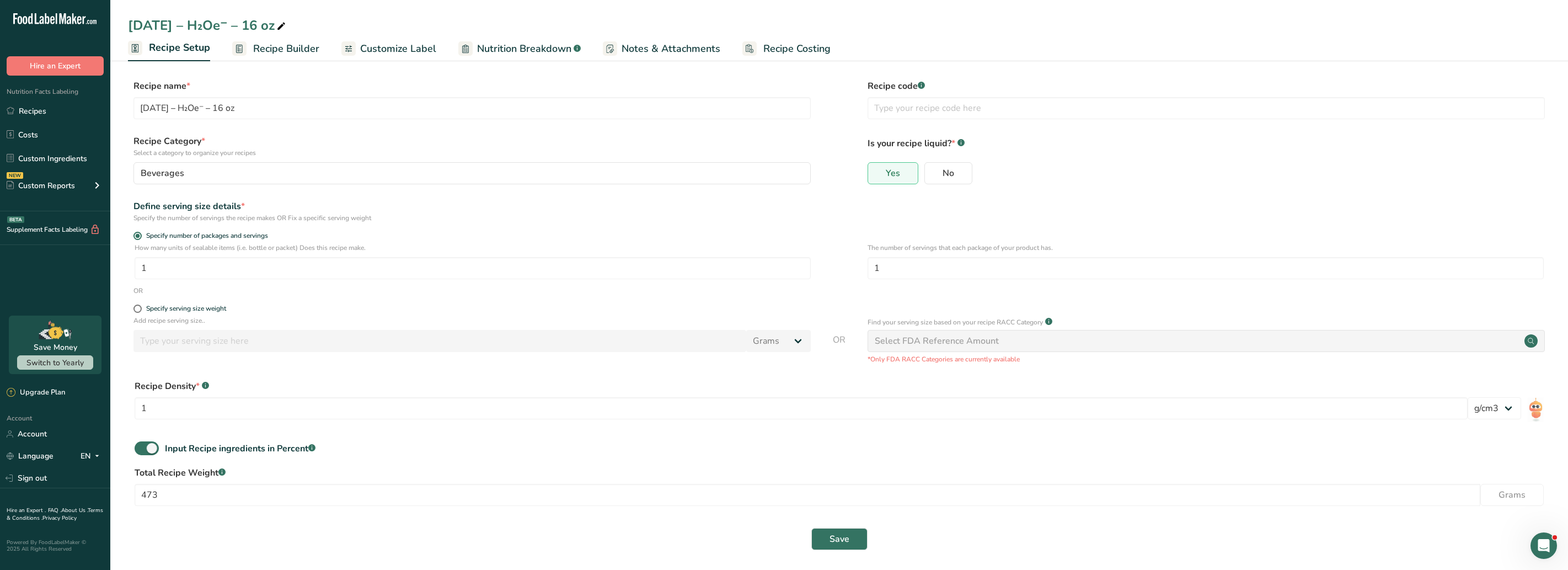
click at [268, 50] on span "Recipe Builder" at bounding box center [286, 49] width 66 height 15
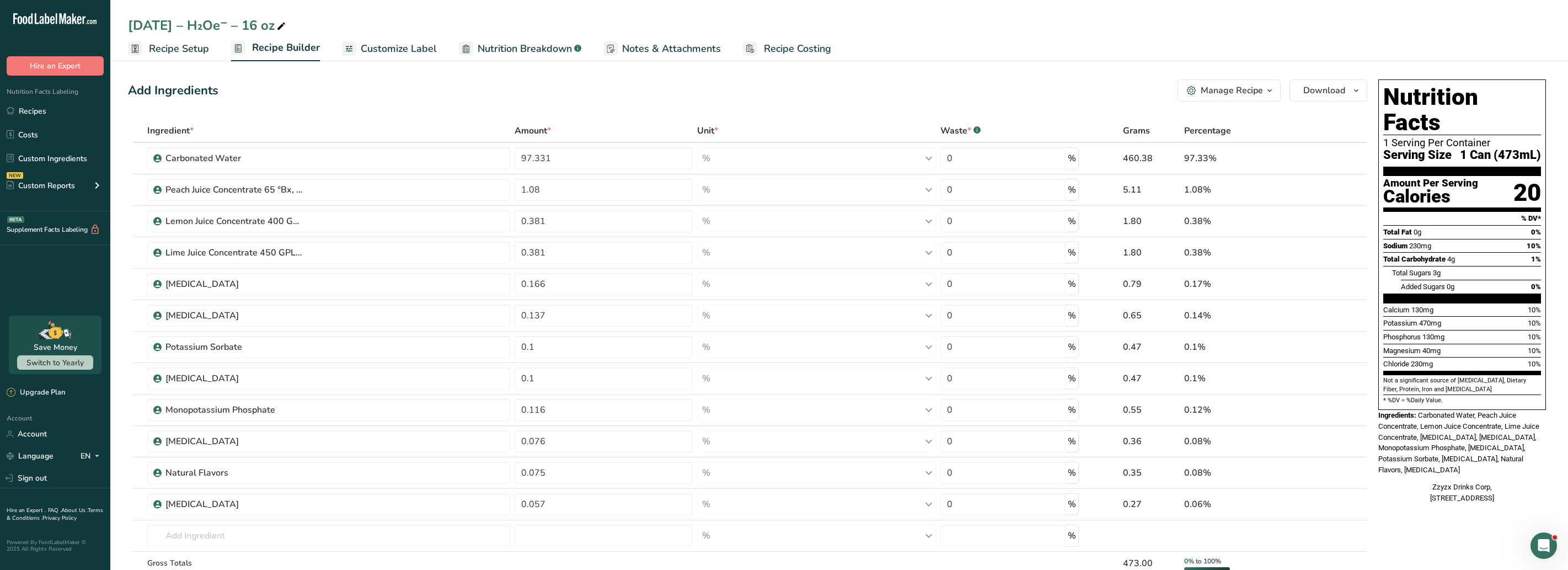
click at [394, 48] on span "Customize Label" at bounding box center [399, 49] width 76 height 15
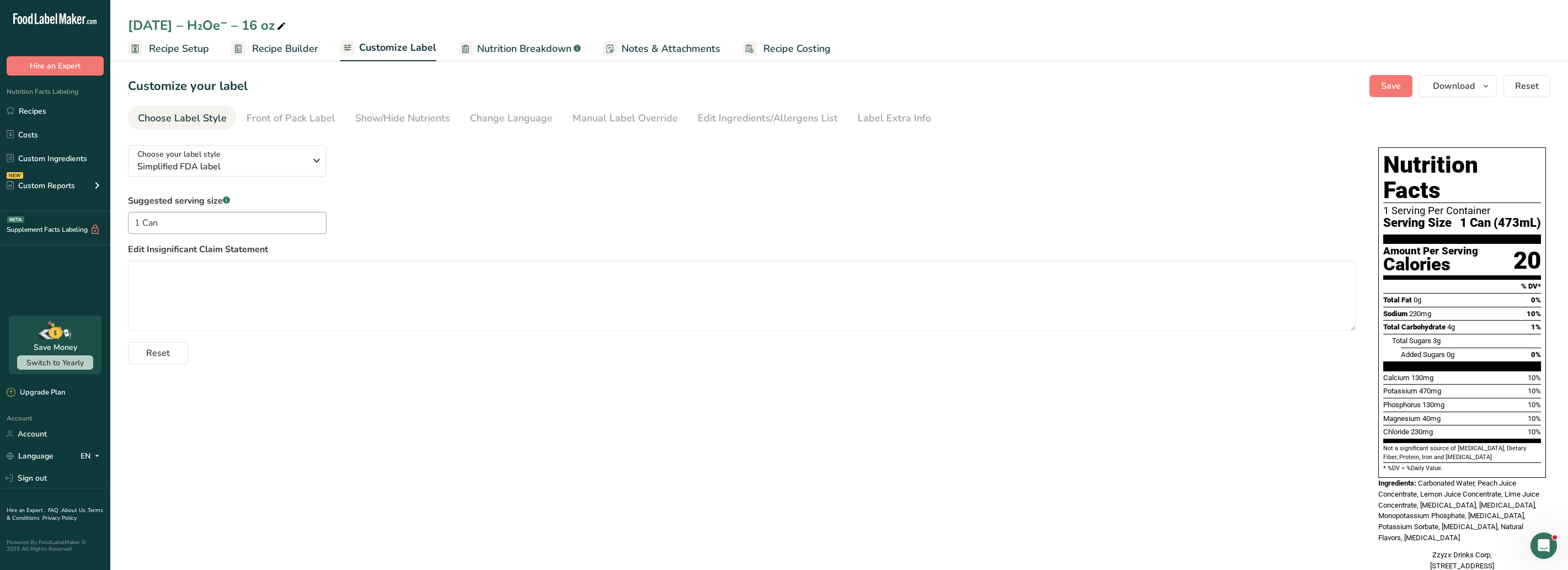
click at [328, 46] on ul "Recipe Setup Recipe Builder Customize Label Nutrition Breakdown .a-a{fill:#3473…" at bounding box center [839, 48] width 1457 height 26
click at [290, 45] on span "Recipe Builder" at bounding box center [284, 49] width 66 height 15
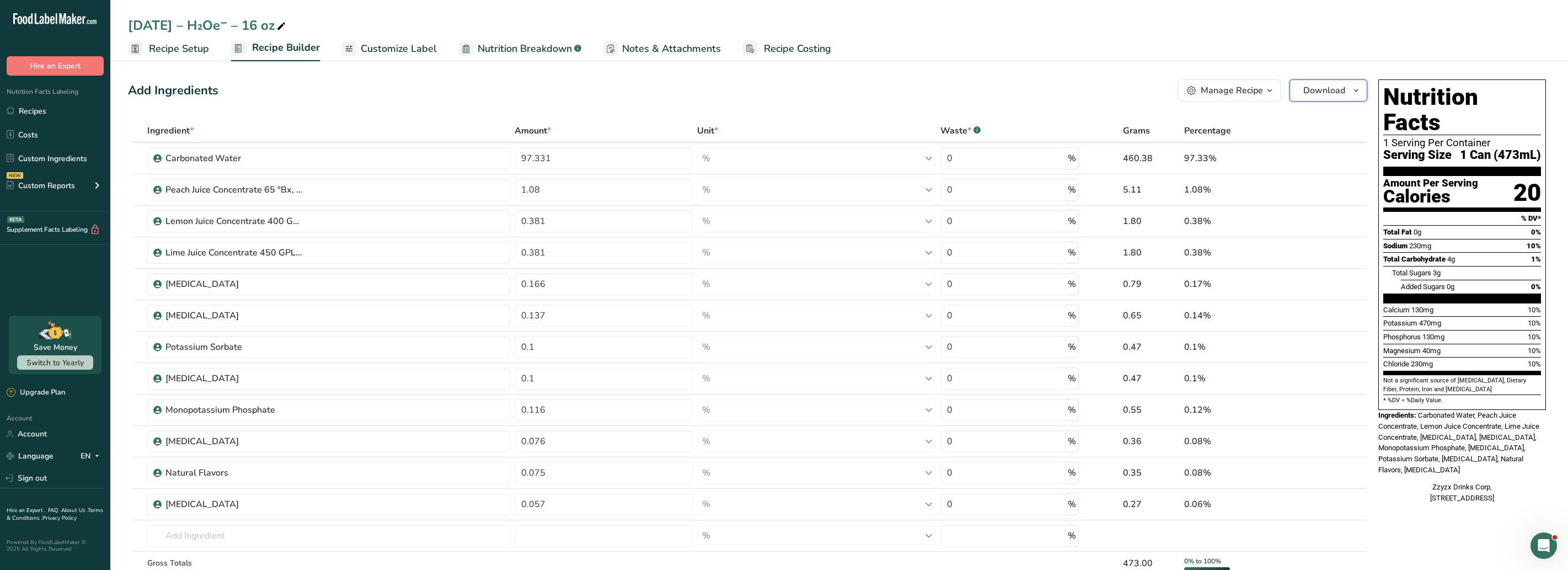
click at [1306, 89] on span "Download" at bounding box center [1324, 91] width 42 height 13
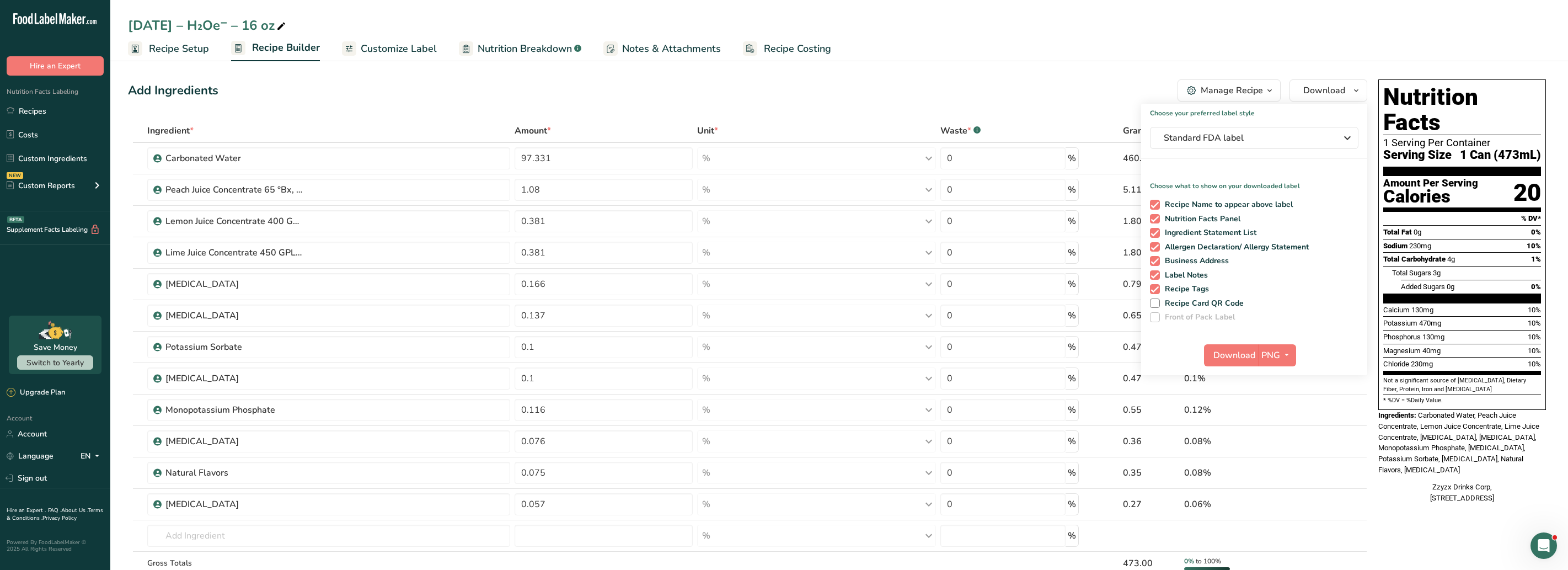
click at [828, 98] on div "Add Ingredients Manage Recipe Delete Recipe Duplicate Recipe Scale Recipe Save …" at bounding box center [747, 90] width 1240 height 22
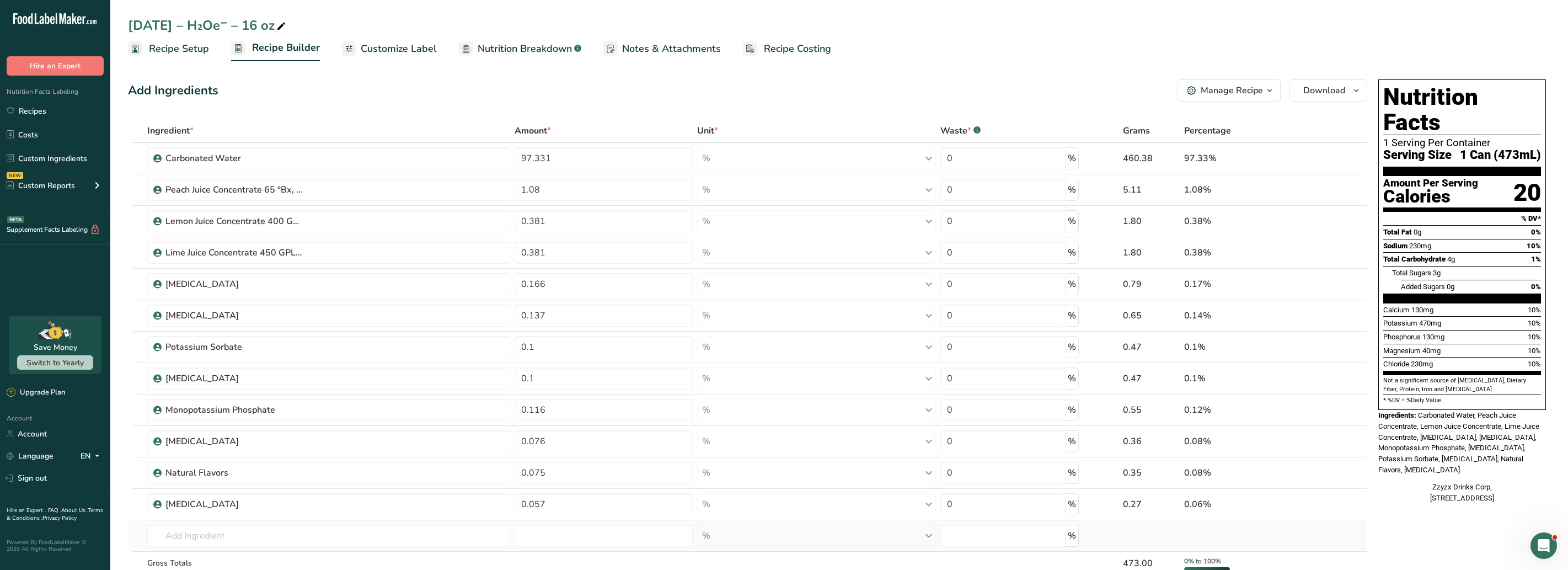
drag, startPoint x: 412, startPoint y: 158, endPoint x: 570, endPoint y: 523, distance: 397.7
click at [570, 523] on tbody "Carbonated Water 97.331 % Weight Units g kg mg See more Volume Units l Volume u…" at bounding box center [747, 370] width 1238 height 455
